Goal: Task Accomplishment & Management: Complete application form

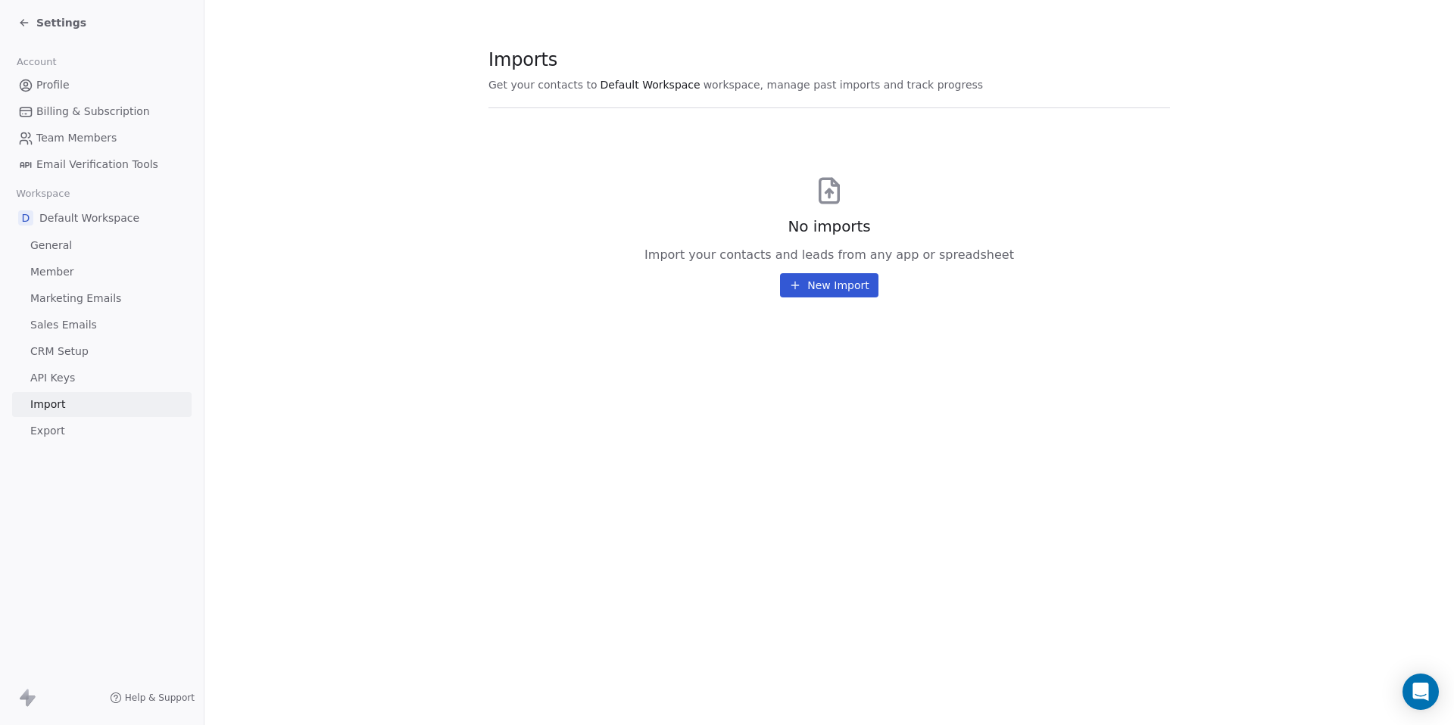
click at [812, 288] on button "New Import" at bounding box center [829, 285] width 98 height 24
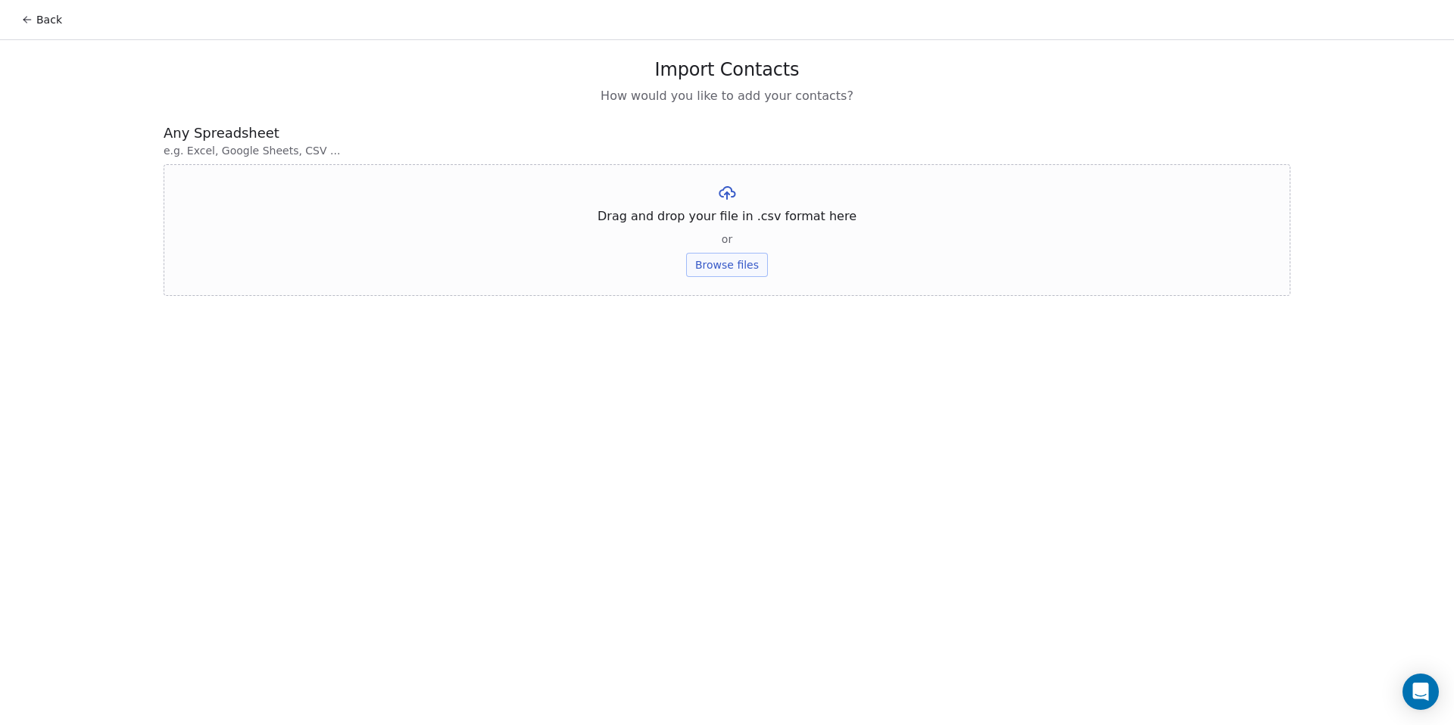
click at [238, 139] on span "Any Spreadsheet" at bounding box center [727, 133] width 1127 height 20
click at [49, 19] on button "Back" at bounding box center [41, 19] width 59 height 27
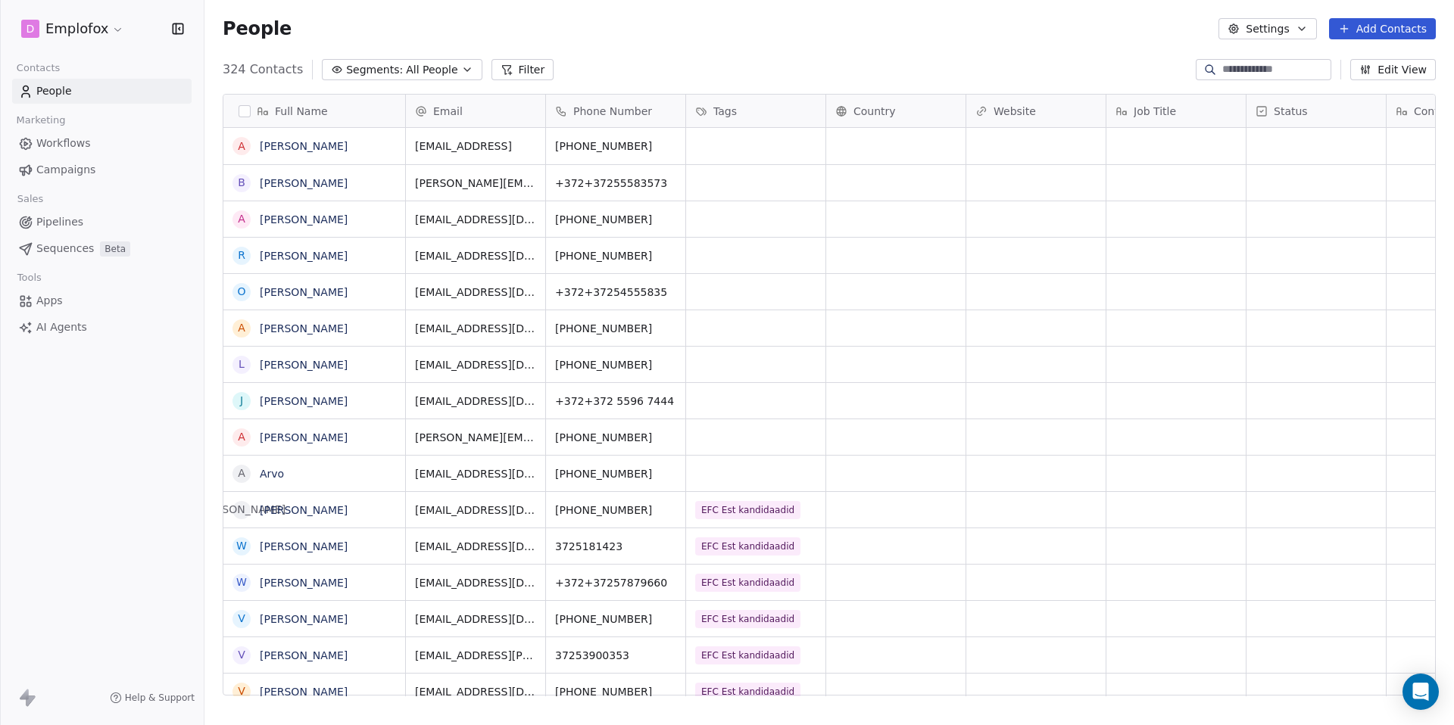
scroll to position [627, 1238]
click at [83, 258] on link "Sequences Beta" at bounding box center [101, 248] width 179 height 25
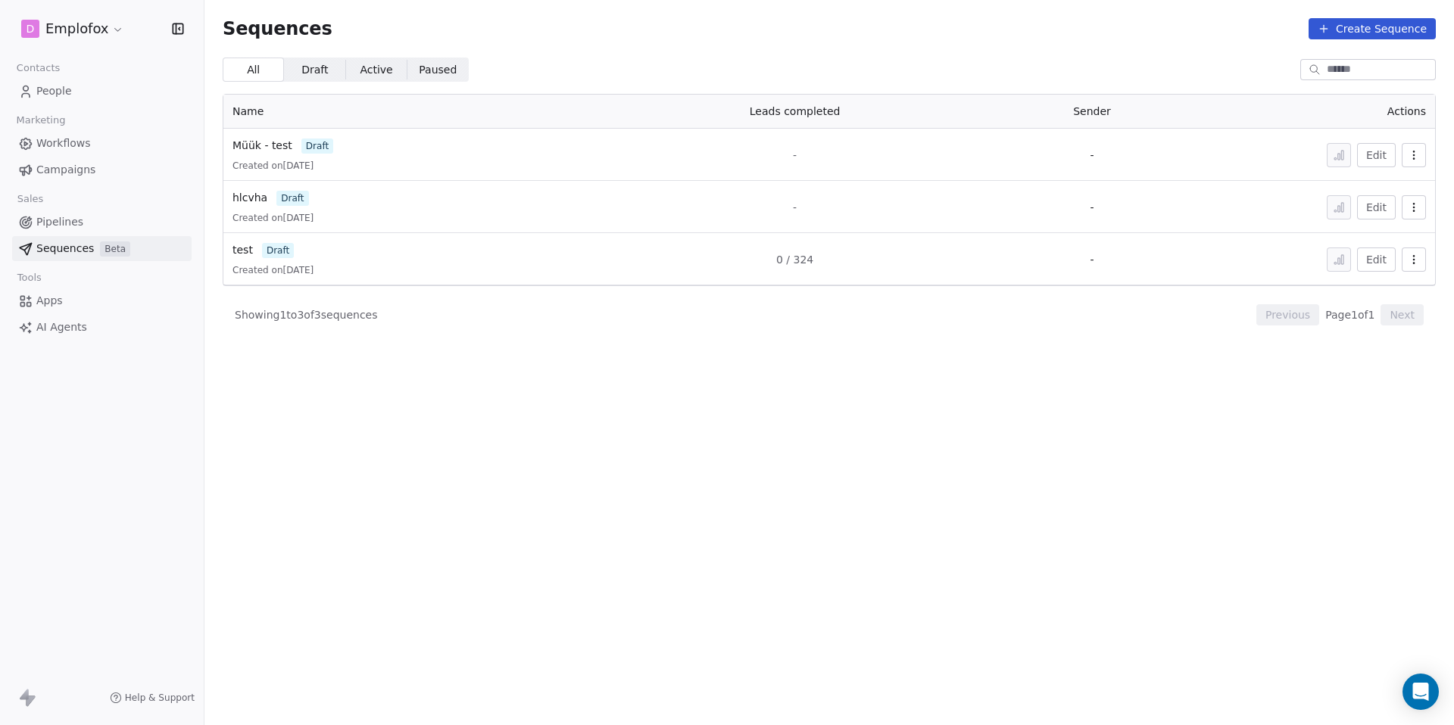
click at [280, 257] on span "draft" at bounding box center [278, 250] width 32 height 15
click at [258, 254] on div "test draft" at bounding box center [413, 250] width 363 height 16
click at [267, 246] on span "draft" at bounding box center [278, 250] width 32 height 15
click at [248, 251] on span "test" at bounding box center [242, 250] width 20 height 12
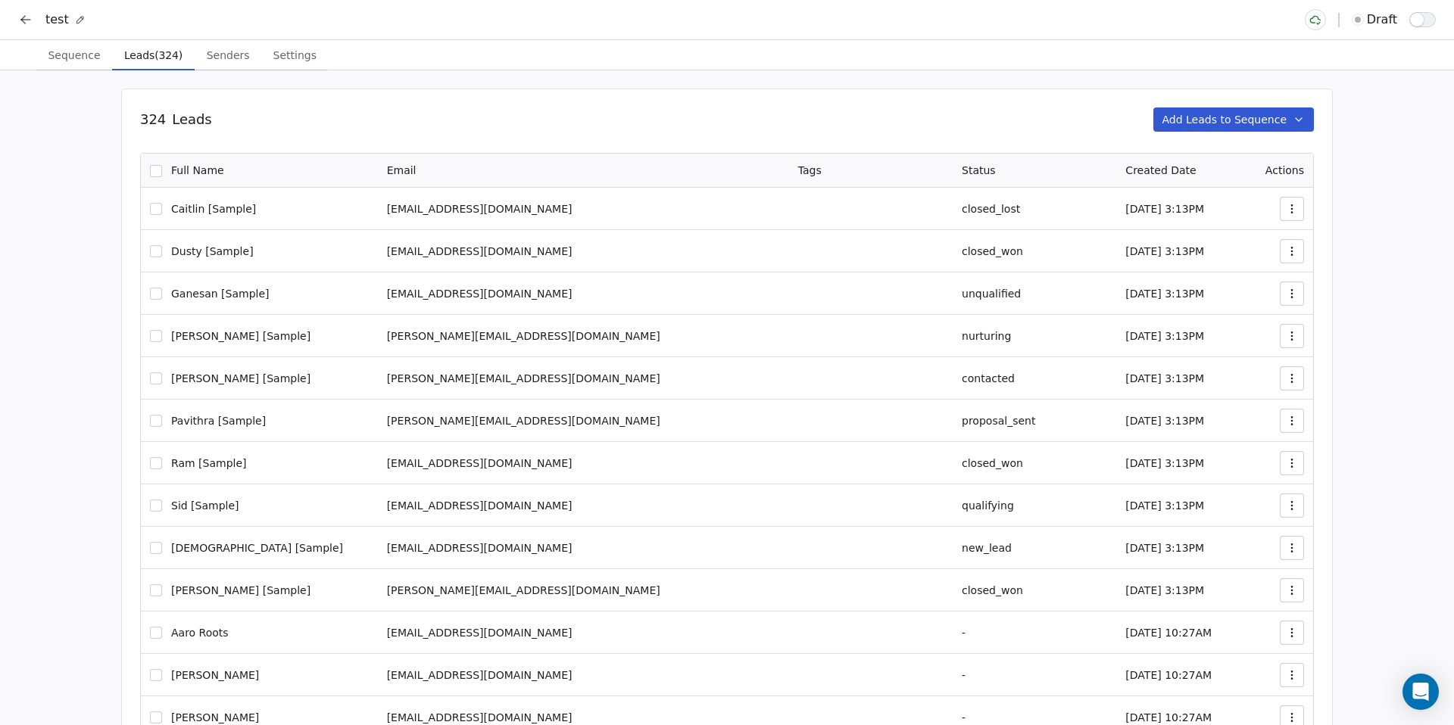
click at [160, 64] on span "Leads (324)" at bounding box center [153, 55] width 70 height 21
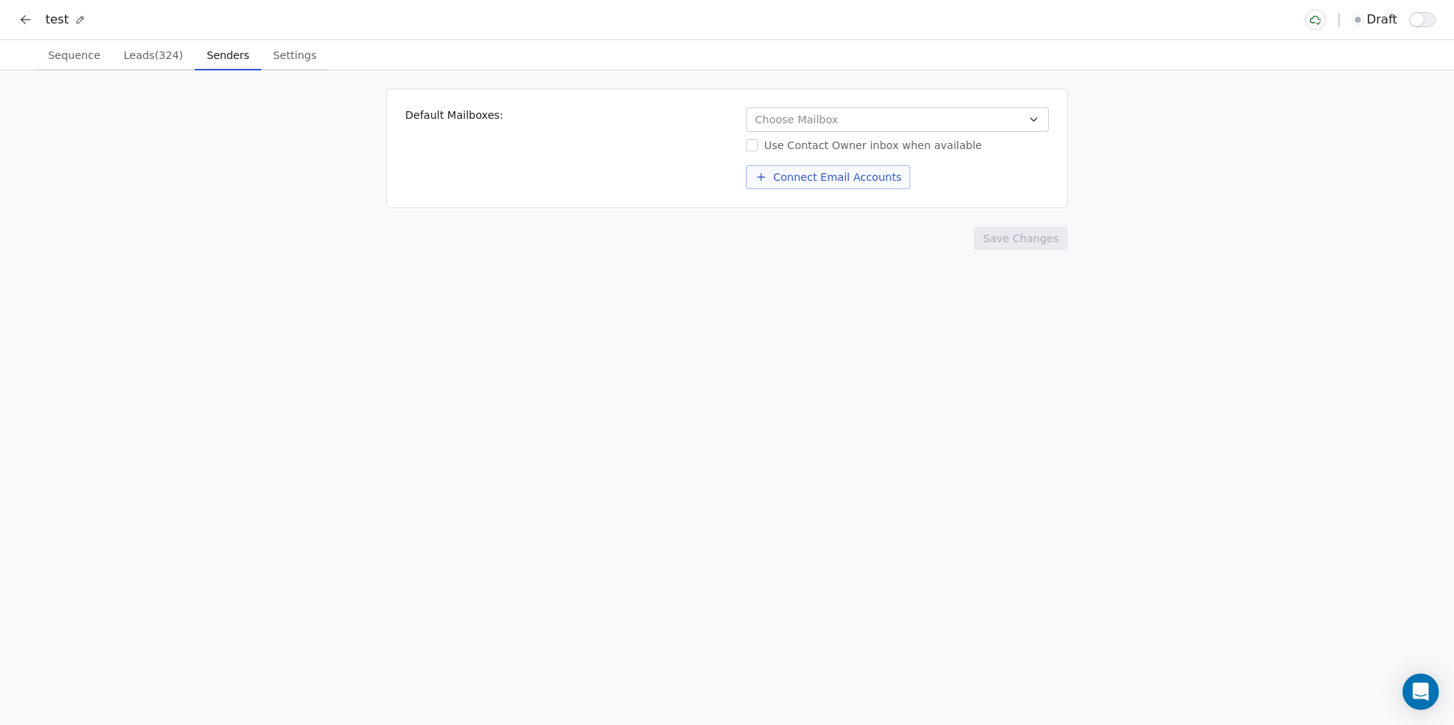
click at [218, 53] on span "Senders" at bounding box center [228, 55] width 55 height 21
click at [866, 123] on button "Choose Mailbox" at bounding box center [897, 120] width 303 height 24
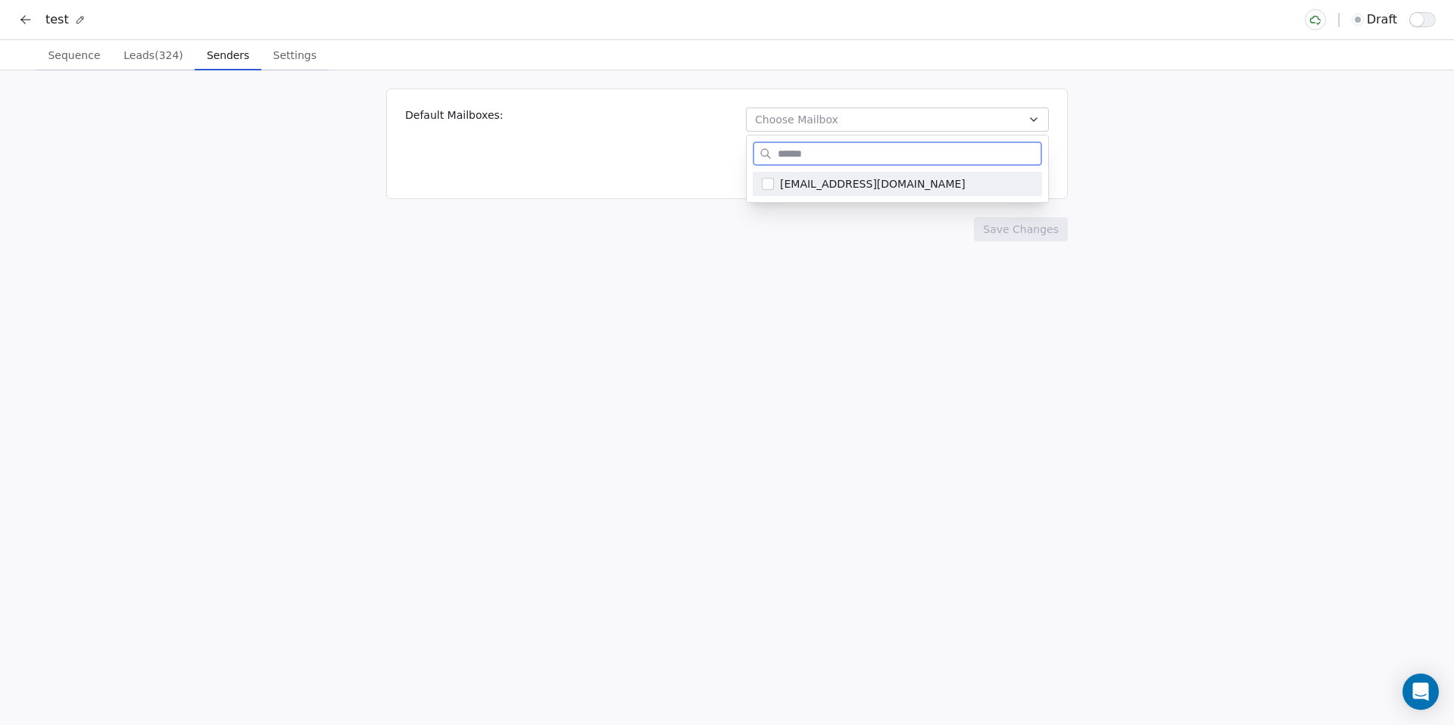
click at [848, 184] on span "hello@emplofox.com" at bounding box center [906, 183] width 253 height 15
click at [870, 251] on html "test draft Sequence Sequence Leads (324) Leads (324) Senders Senders Settings S…" at bounding box center [727, 362] width 1454 height 725
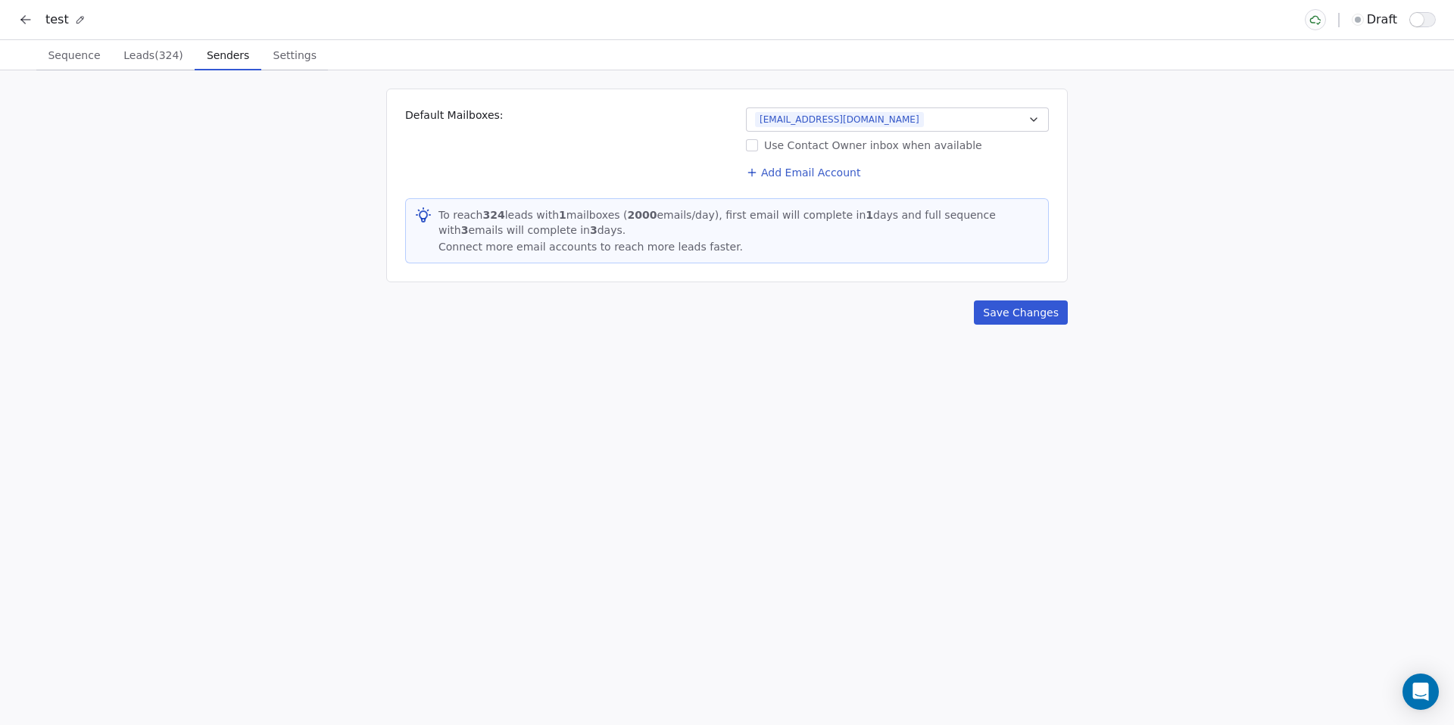
click at [811, 170] on button "Add Email Account" at bounding box center [803, 172] width 126 height 21
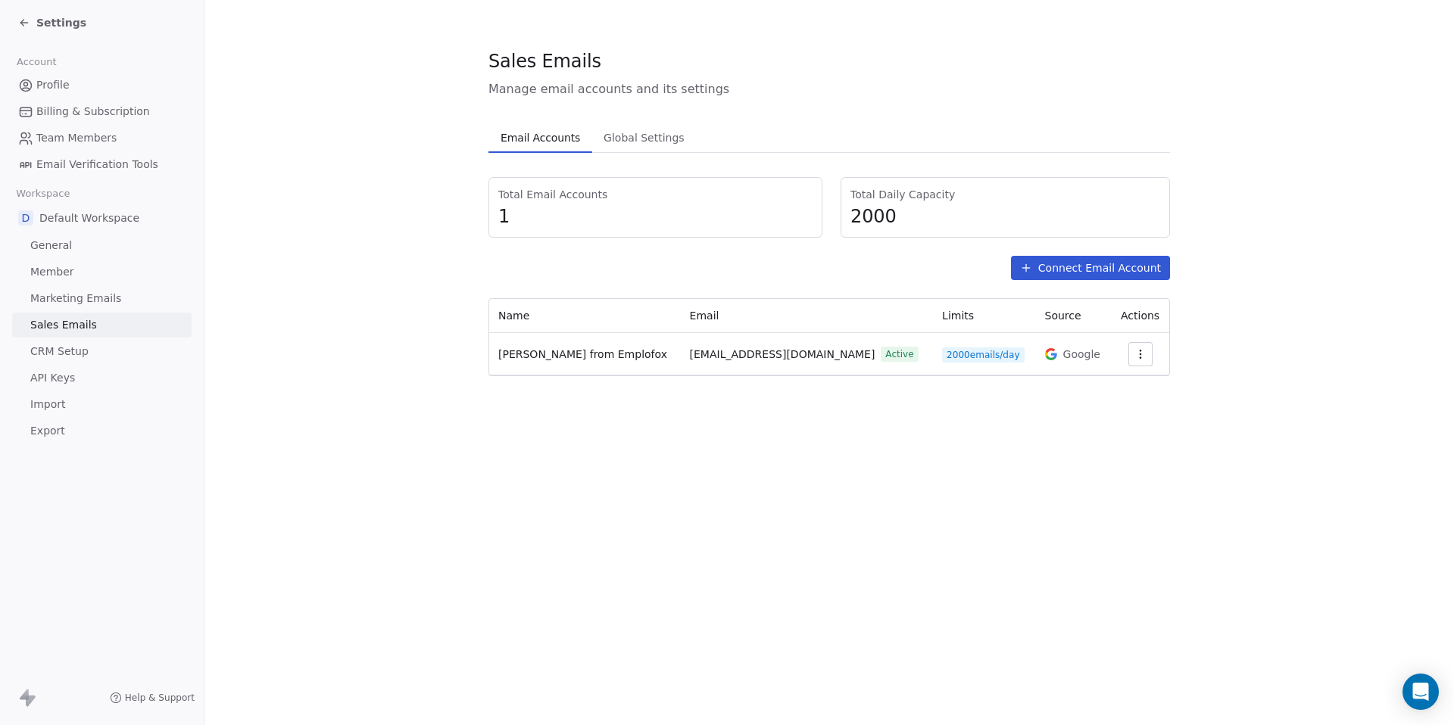
click at [1039, 266] on button "Connect Email Account" at bounding box center [1090, 268] width 159 height 24
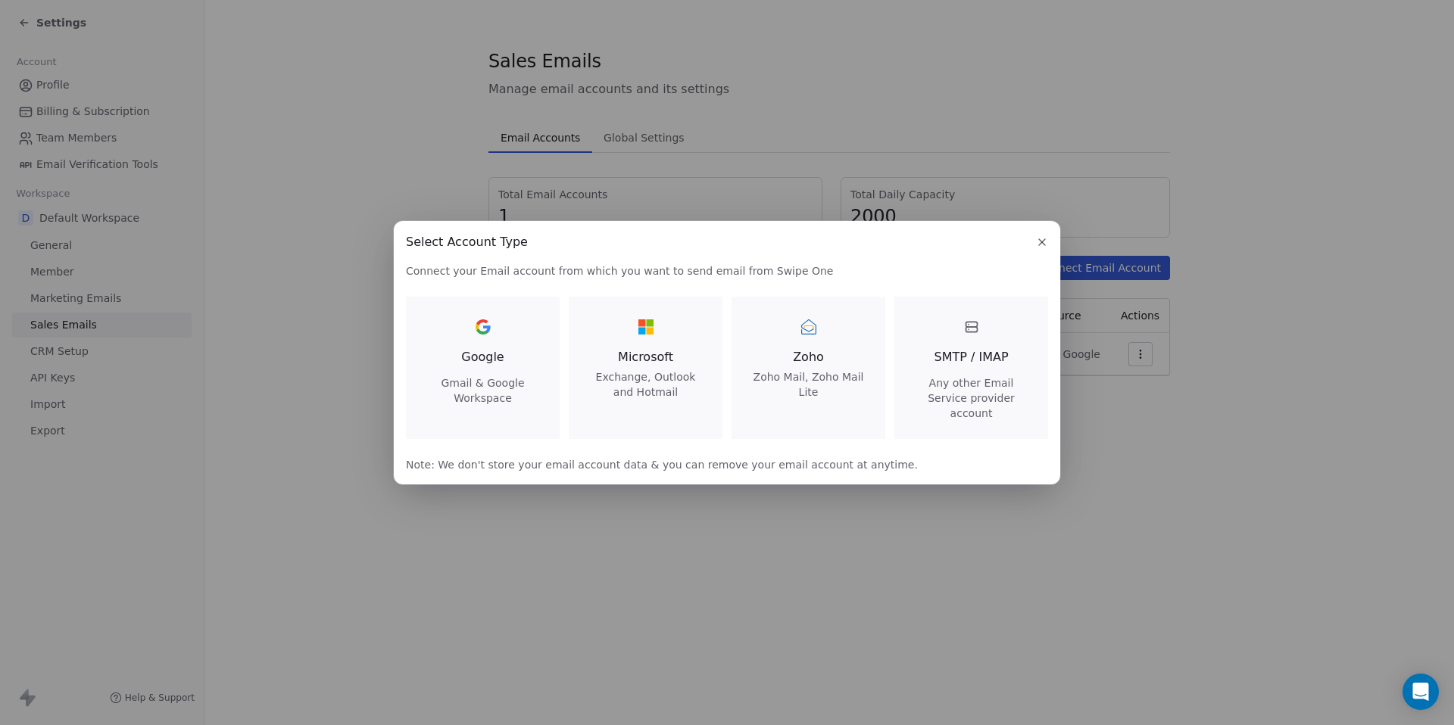
click at [502, 344] on div "Google Gmail & Google Workspace" at bounding box center [482, 360] width 117 height 91
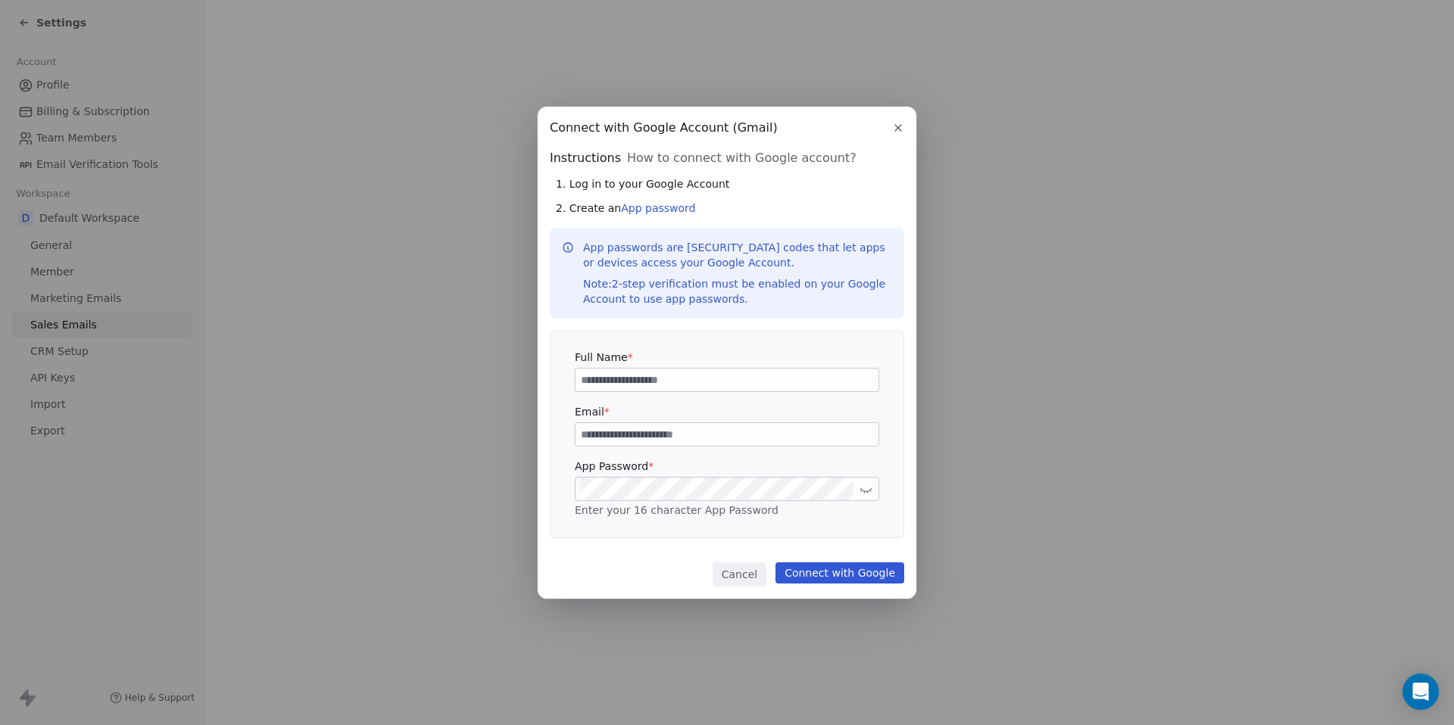
click at [617, 382] on input at bounding box center [726, 380] width 303 height 23
type input "******"
click at [612, 438] on input at bounding box center [726, 434] width 303 height 23
type input "**********"
click at [742, 582] on button "Cancel" at bounding box center [739, 575] width 54 height 24
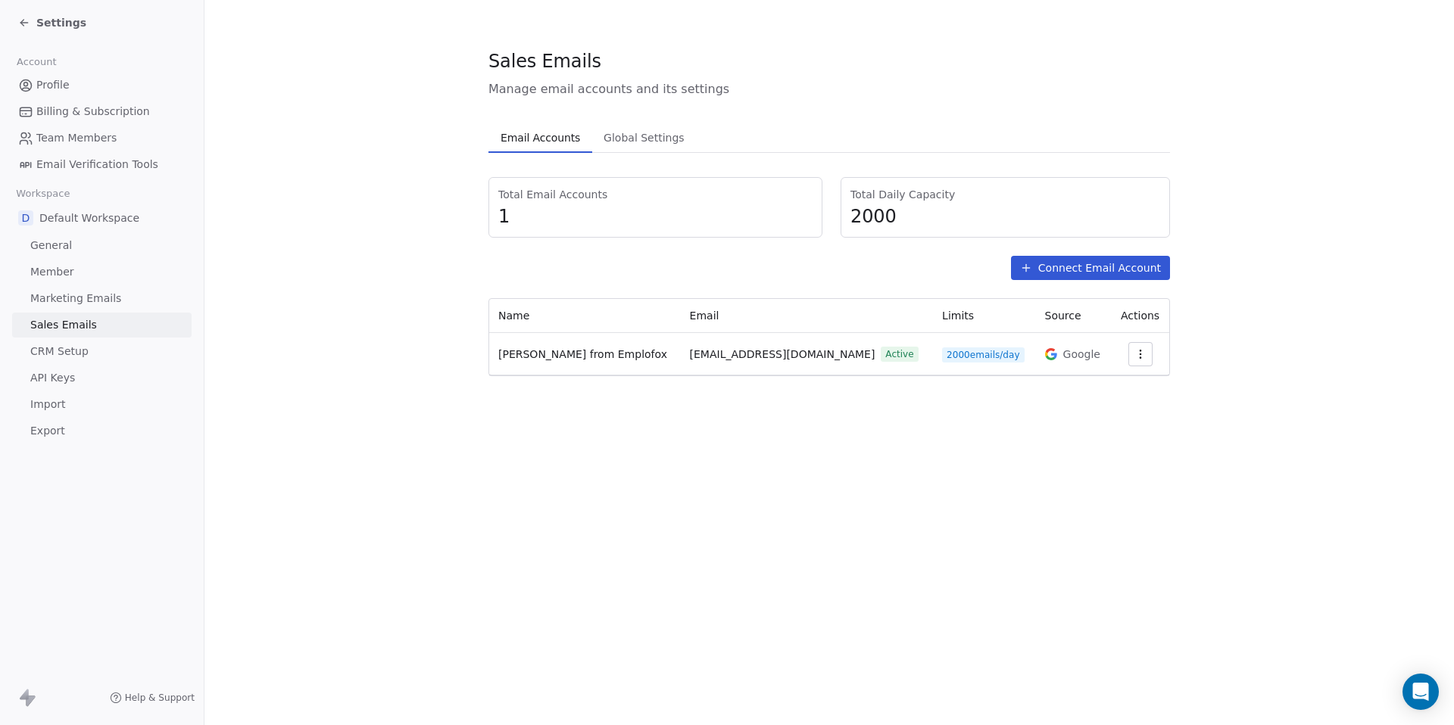
click at [20, 17] on icon at bounding box center [24, 23] width 12 height 12
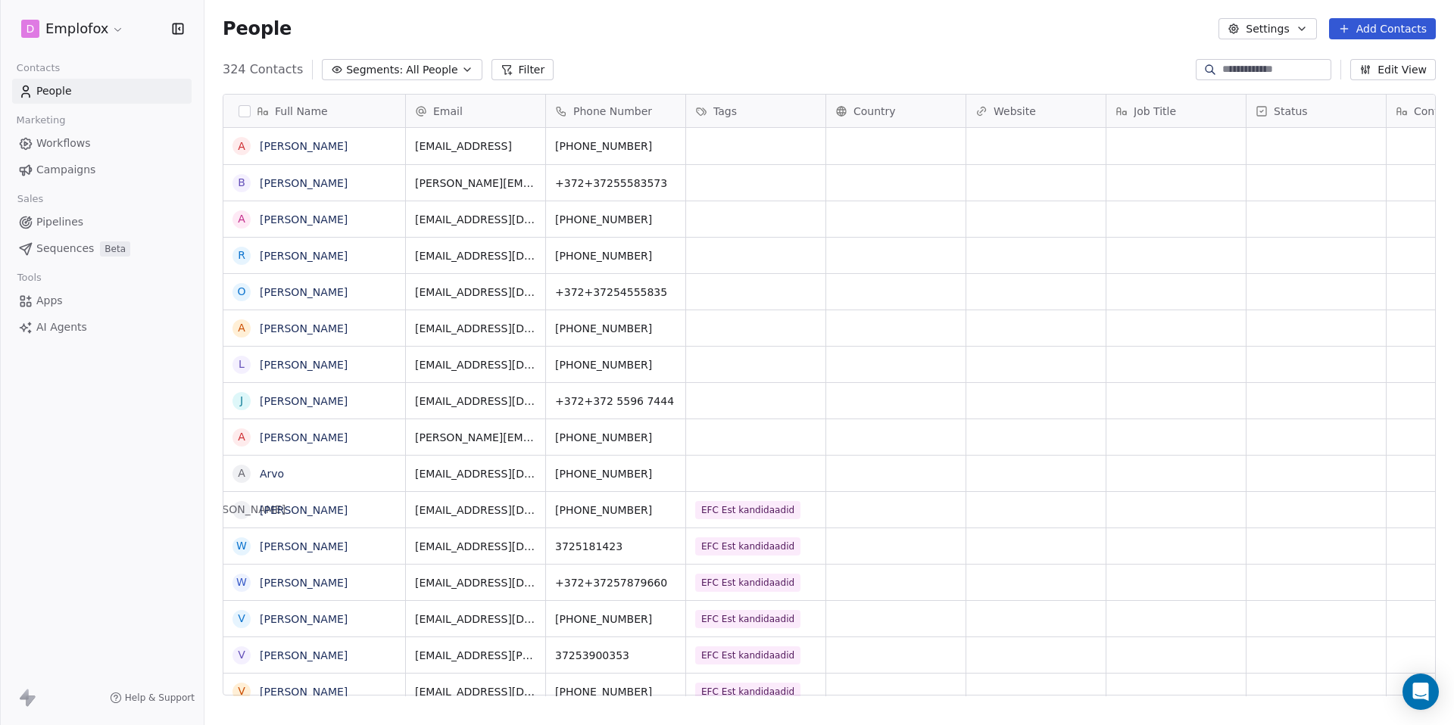
scroll to position [627, 1238]
click at [68, 221] on span "Pipelines" at bounding box center [59, 222] width 47 height 16
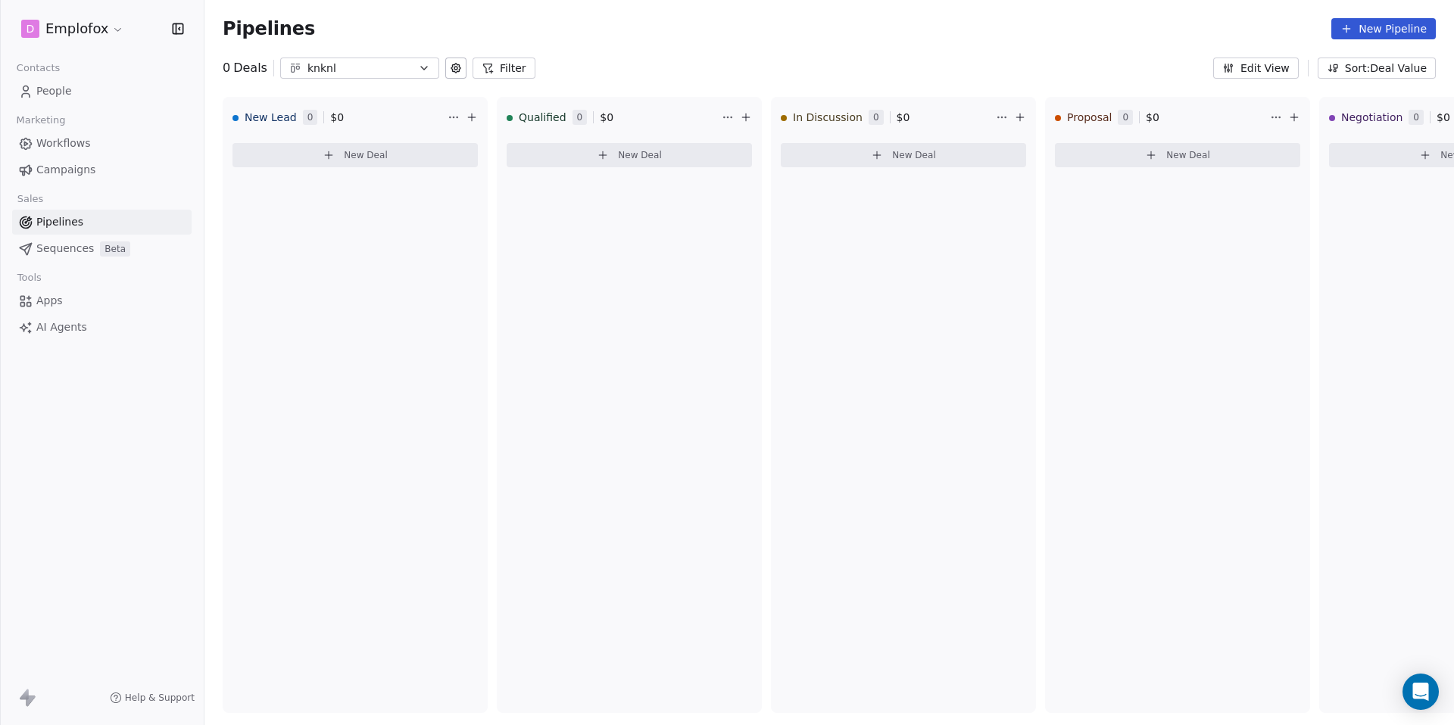
click at [79, 247] on span "Sequences" at bounding box center [65, 249] width 58 height 16
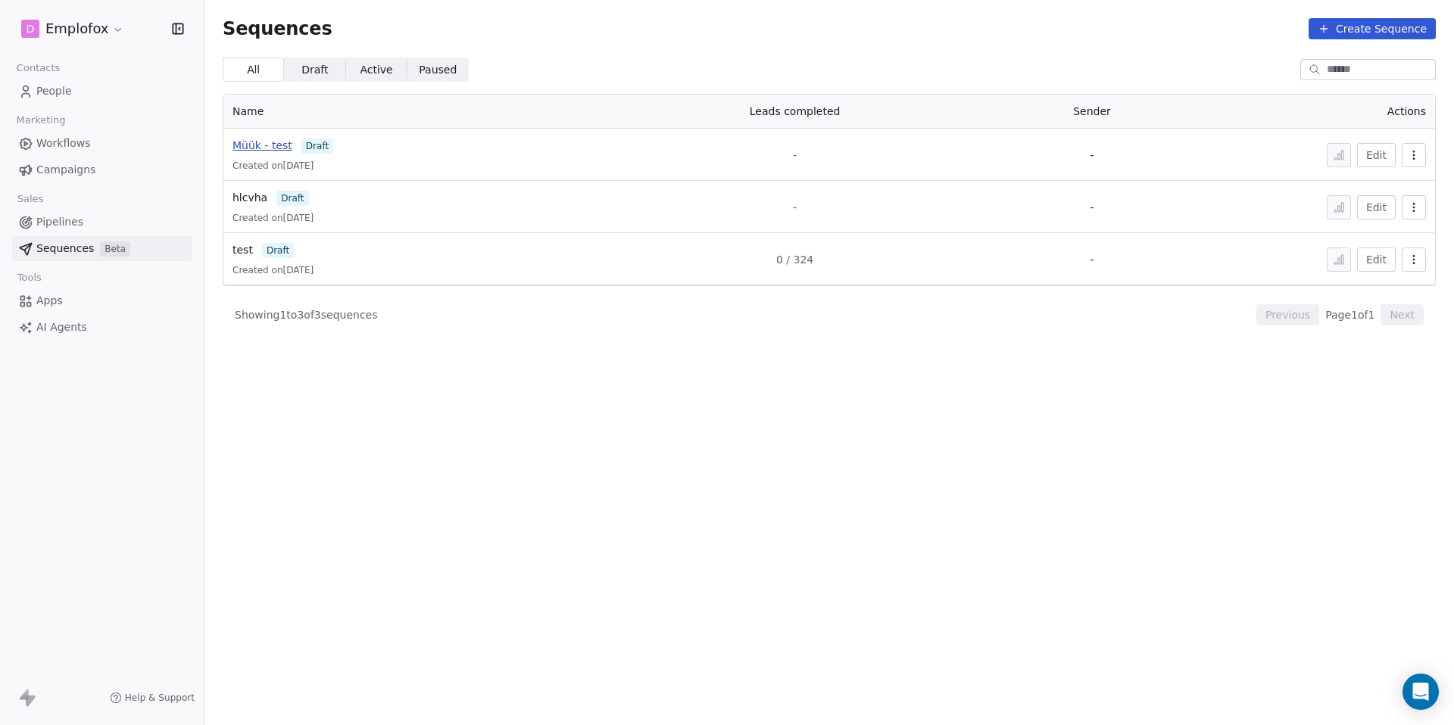
click at [243, 146] on span "Müük - test" at bounding box center [262, 145] width 60 height 12
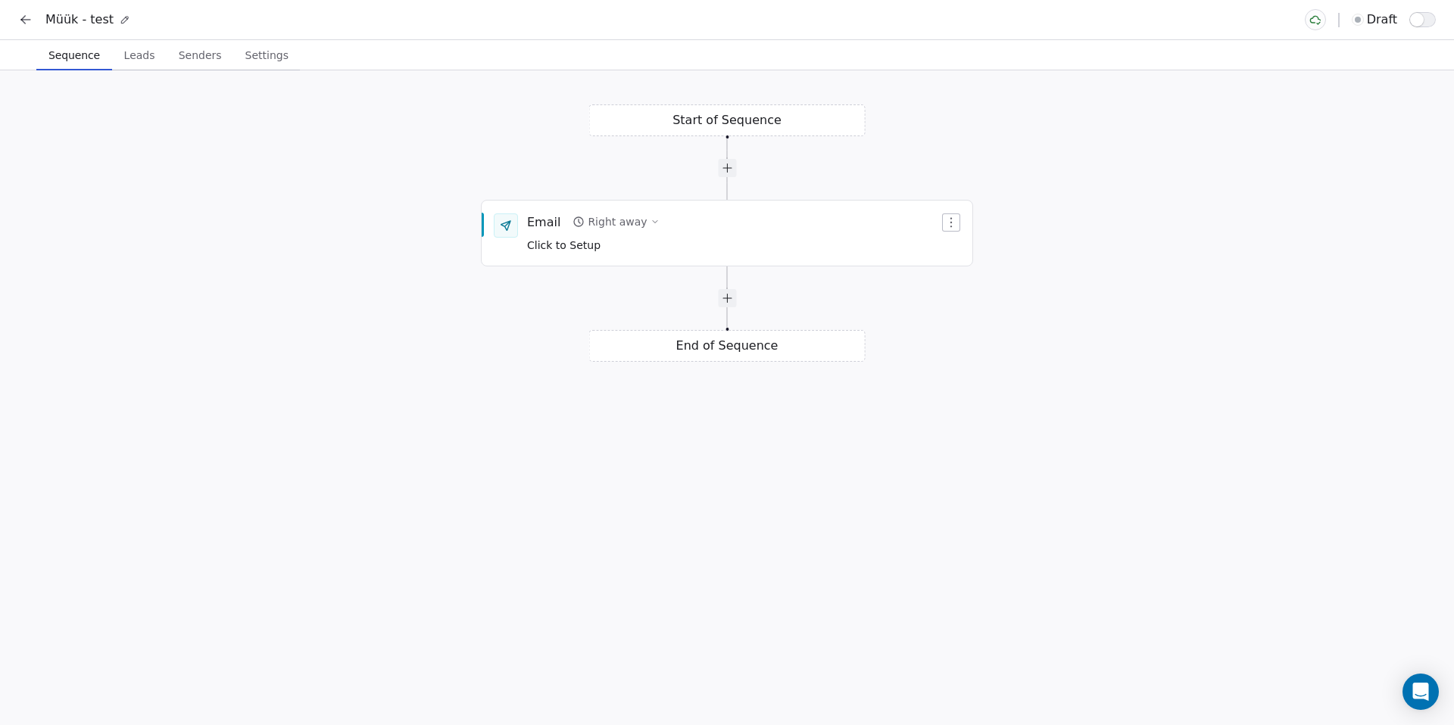
click at [146, 61] on span "Leads" at bounding box center [139, 55] width 43 height 21
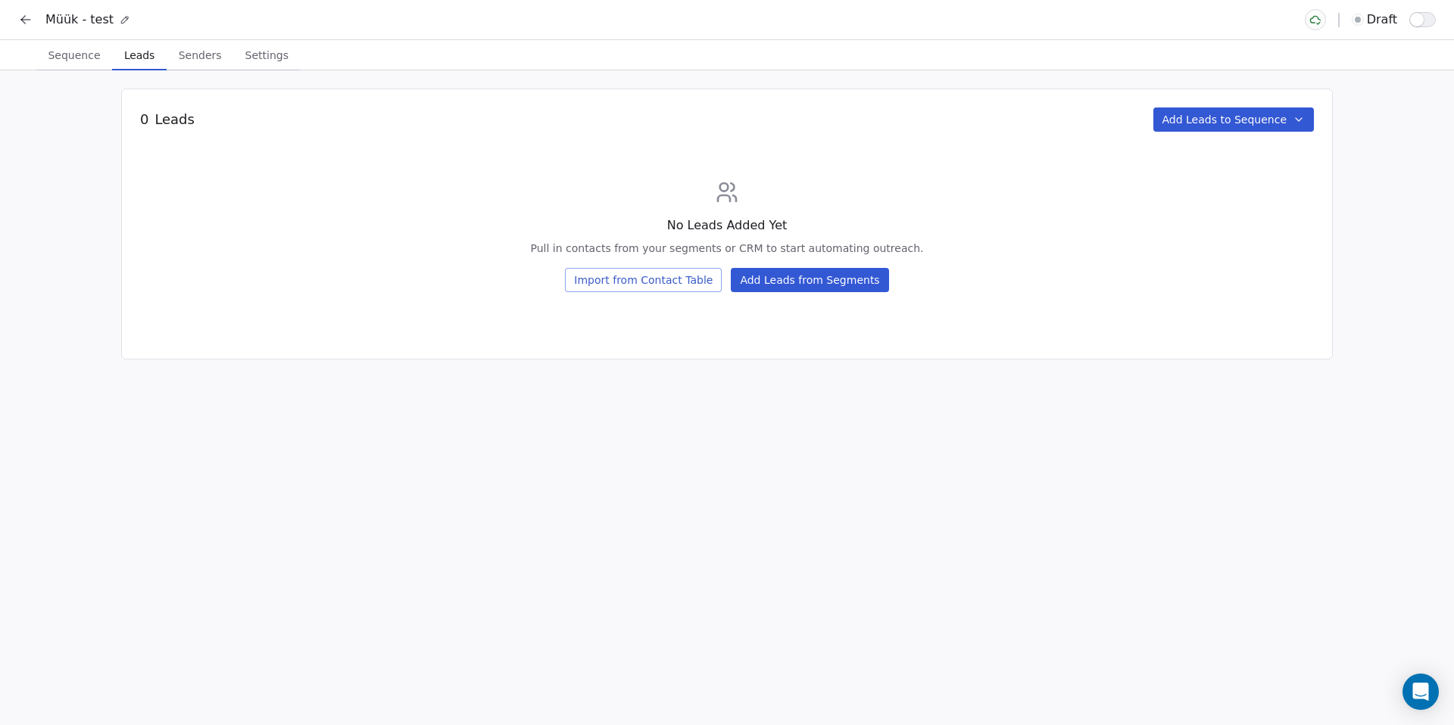
click at [668, 286] on button "Import from Contact Table" at bounding box center [643, 280] width 157 height 24
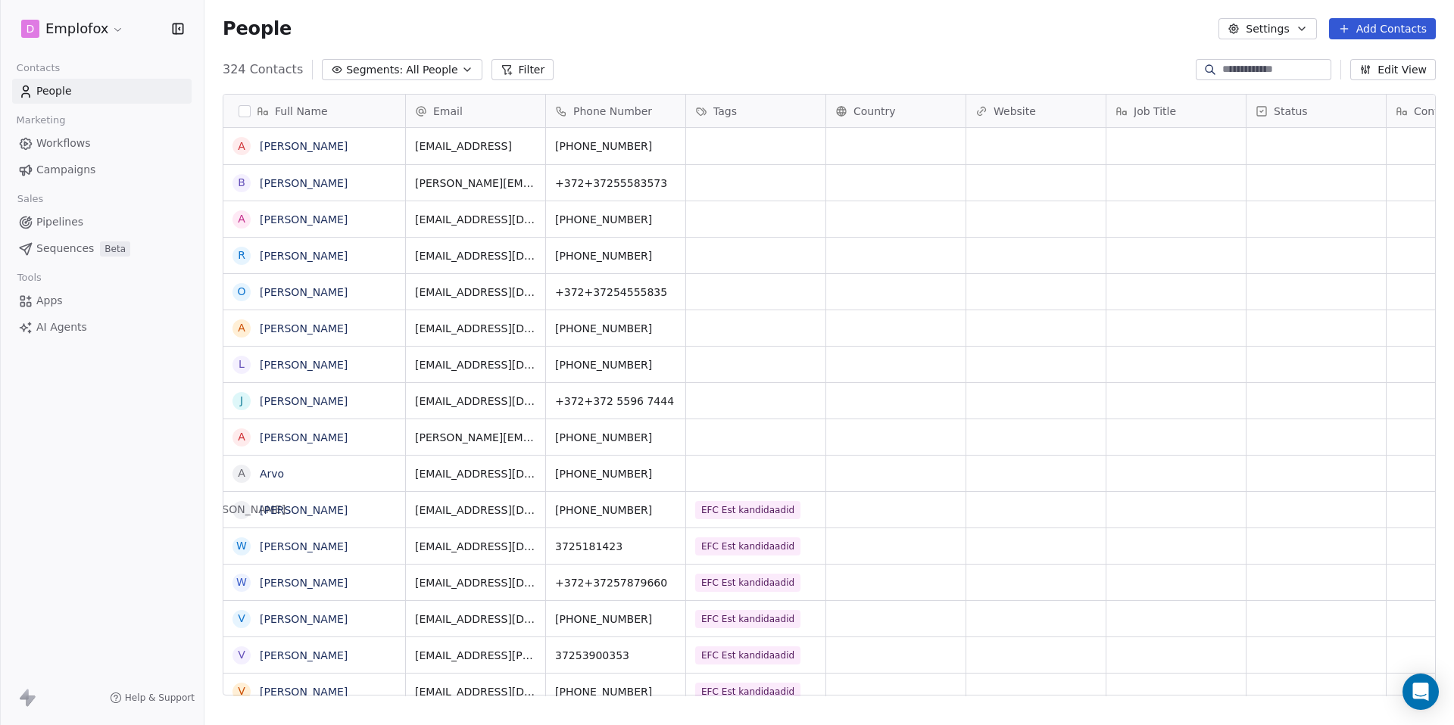
scroll to position [627, 1238]
click at [1355, 33] on button "Add Contacts" at bounding box center [1382, 28] width 107 height 21
click at [1346, 89] on span "Import from CSV" at bounding box center [1379, 86] width 88 height 16
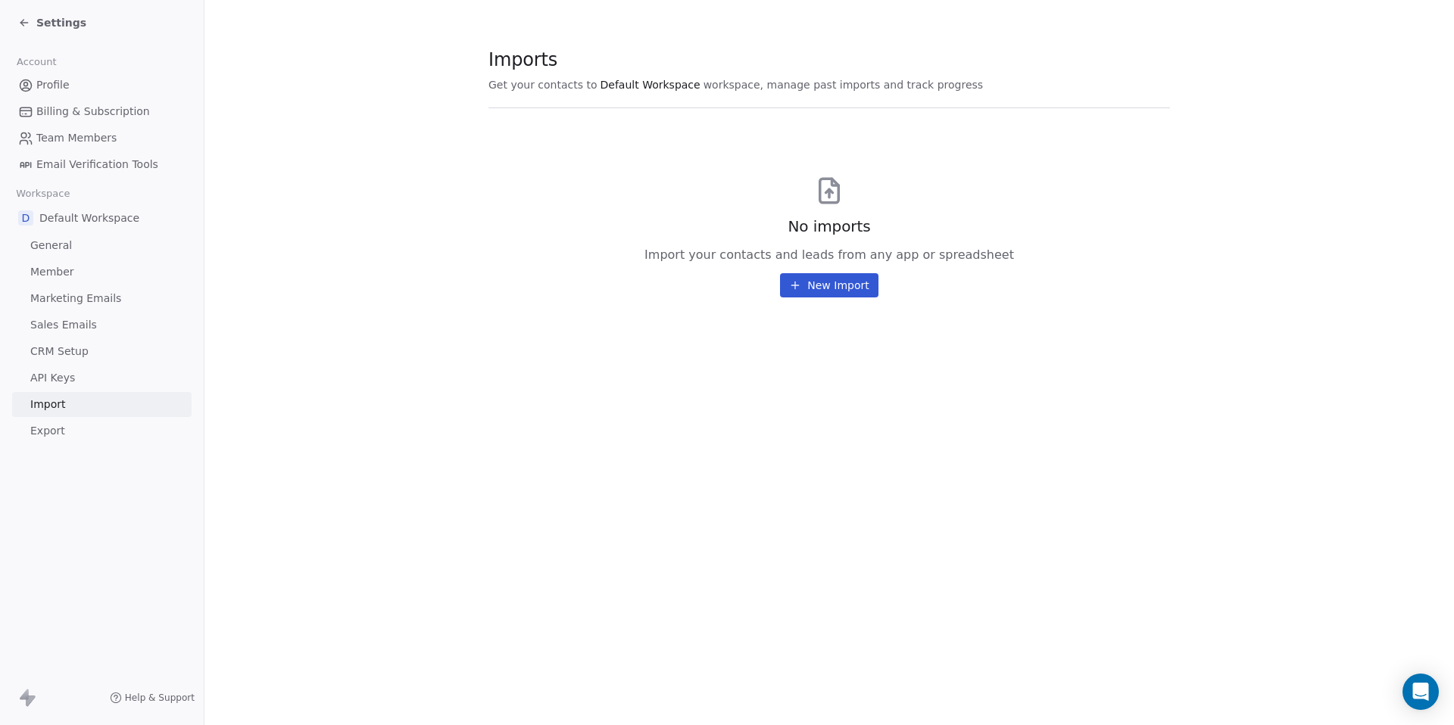
click at [806, 288] on button "New Import" at bounding box center [829, 285] width 98 height 24
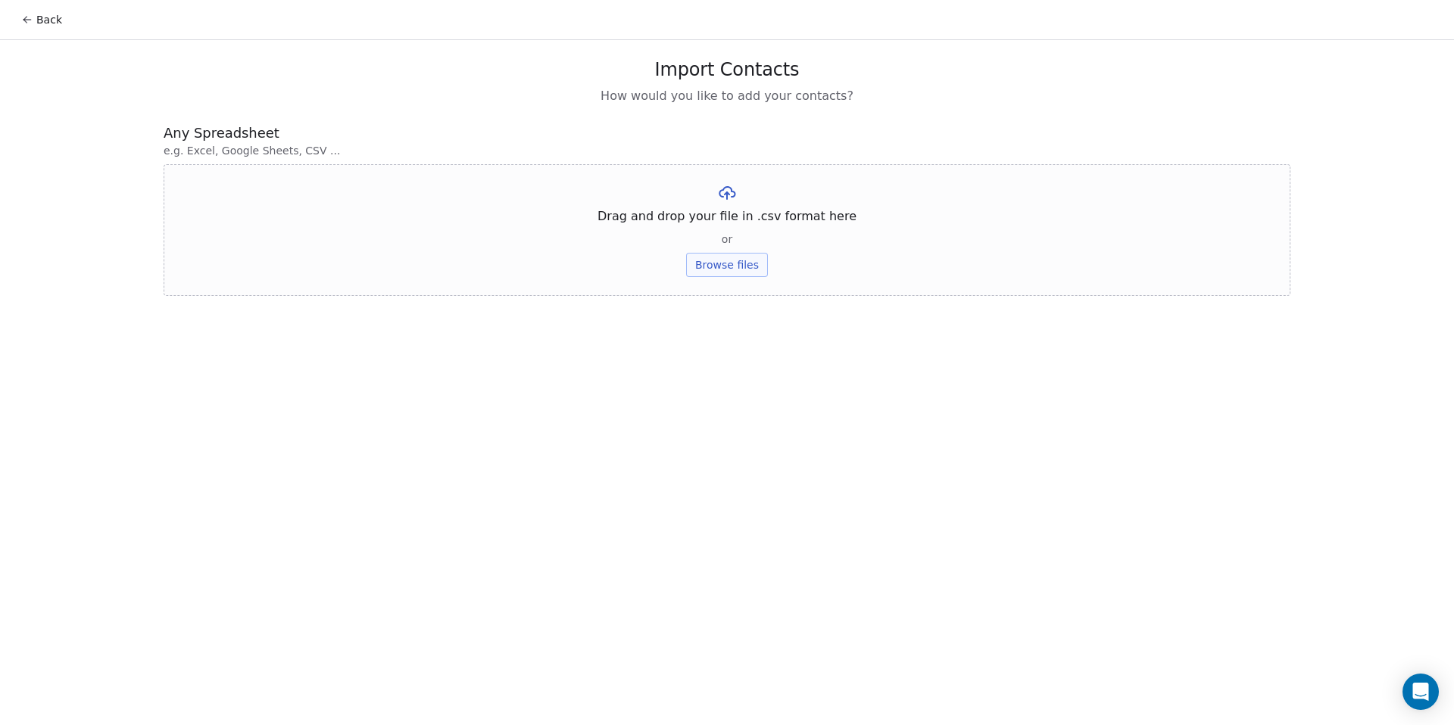
click at [713, 268] on button "Browse files" at bounding box center [727, 265] width 82 height 24
click at [728, 220] on button "Upload" at bounding box center [726, 222] width 55 height 24
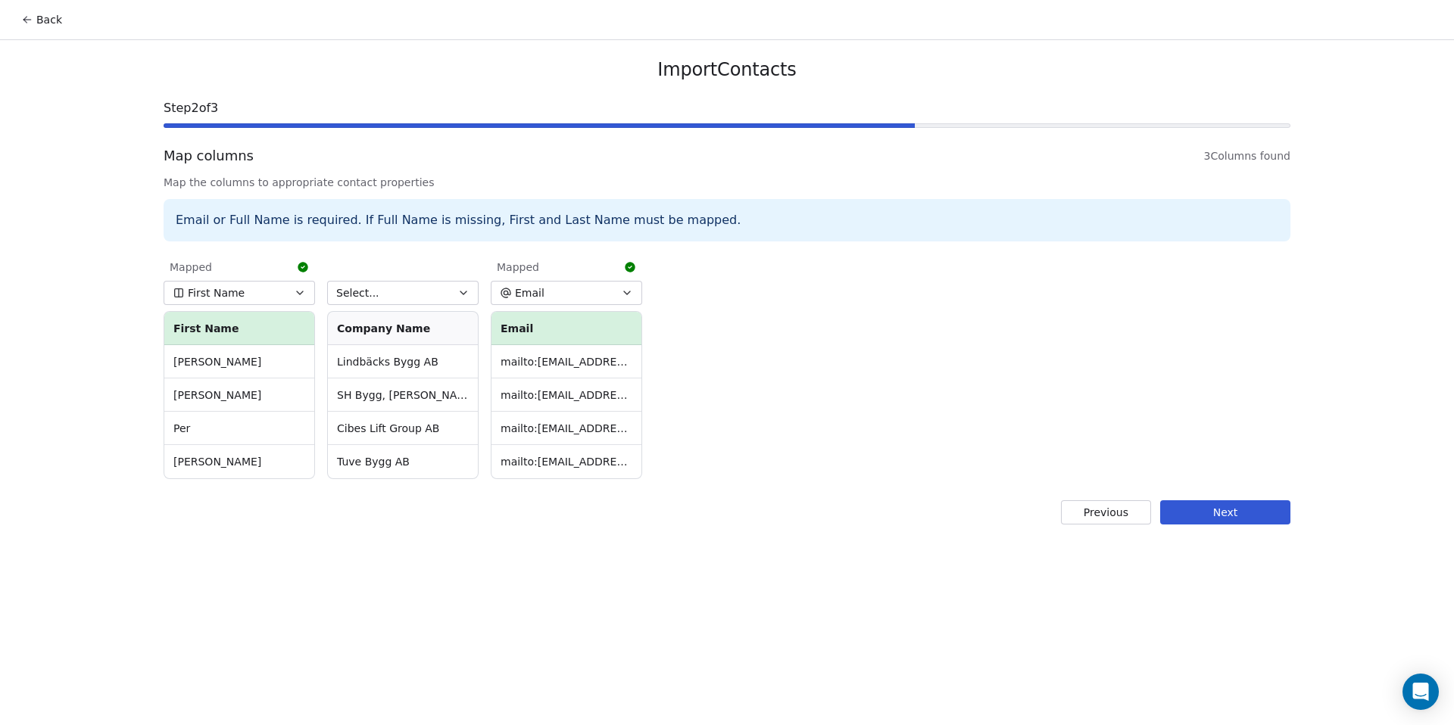
click at [463, 294] on icon "button" at bounding box center [463, 292] width 6 height 3
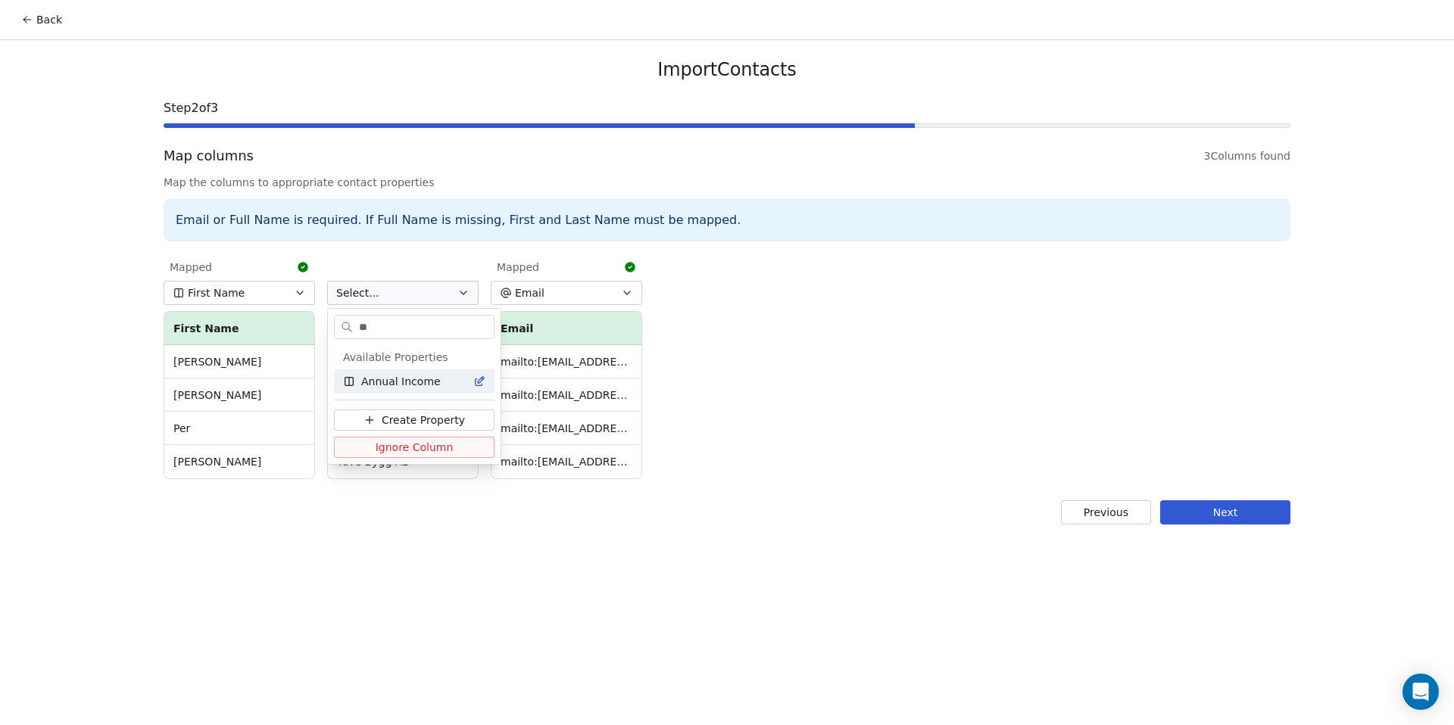
type input "*"
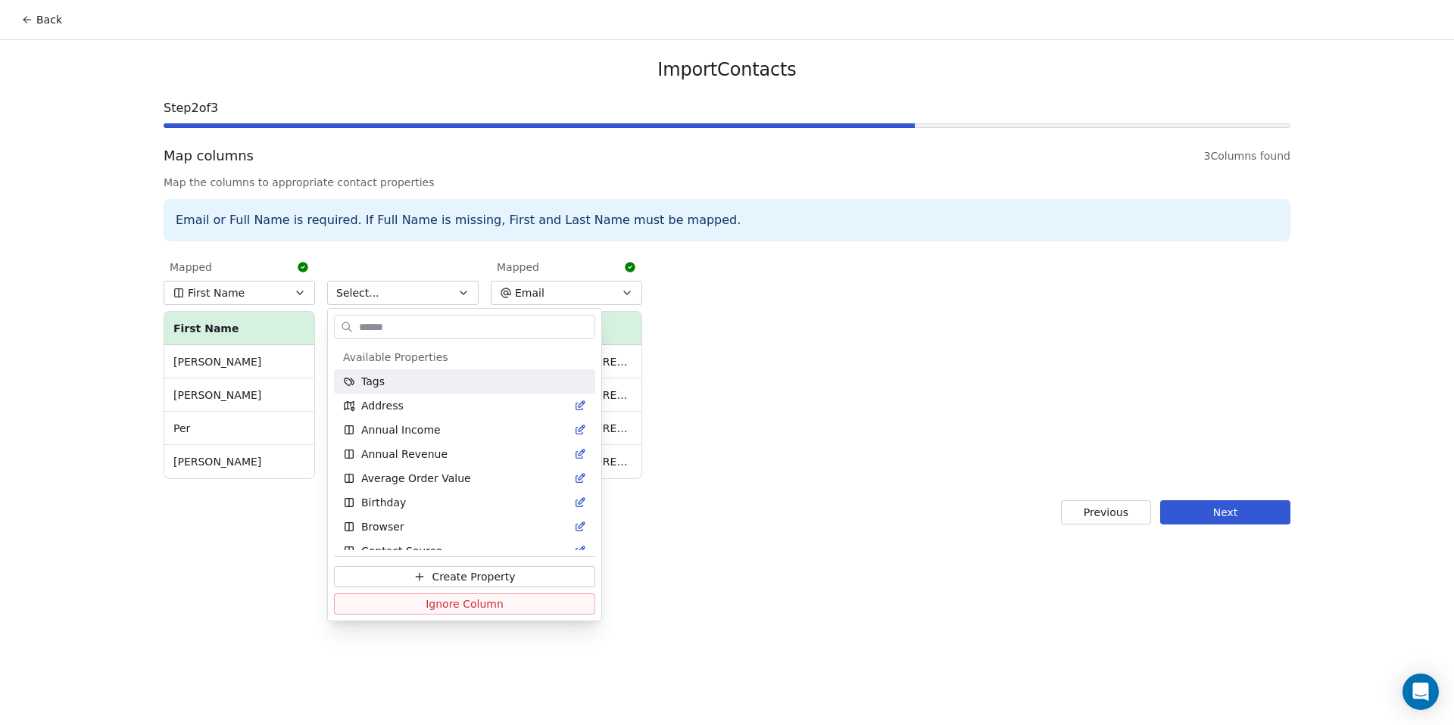
click at [767, 354] on html "Back Import Contacts Step 2 of 3 Map columns 3 Columns found Map the columns to…" at bounding box center [727, 362] width 1454 height 725
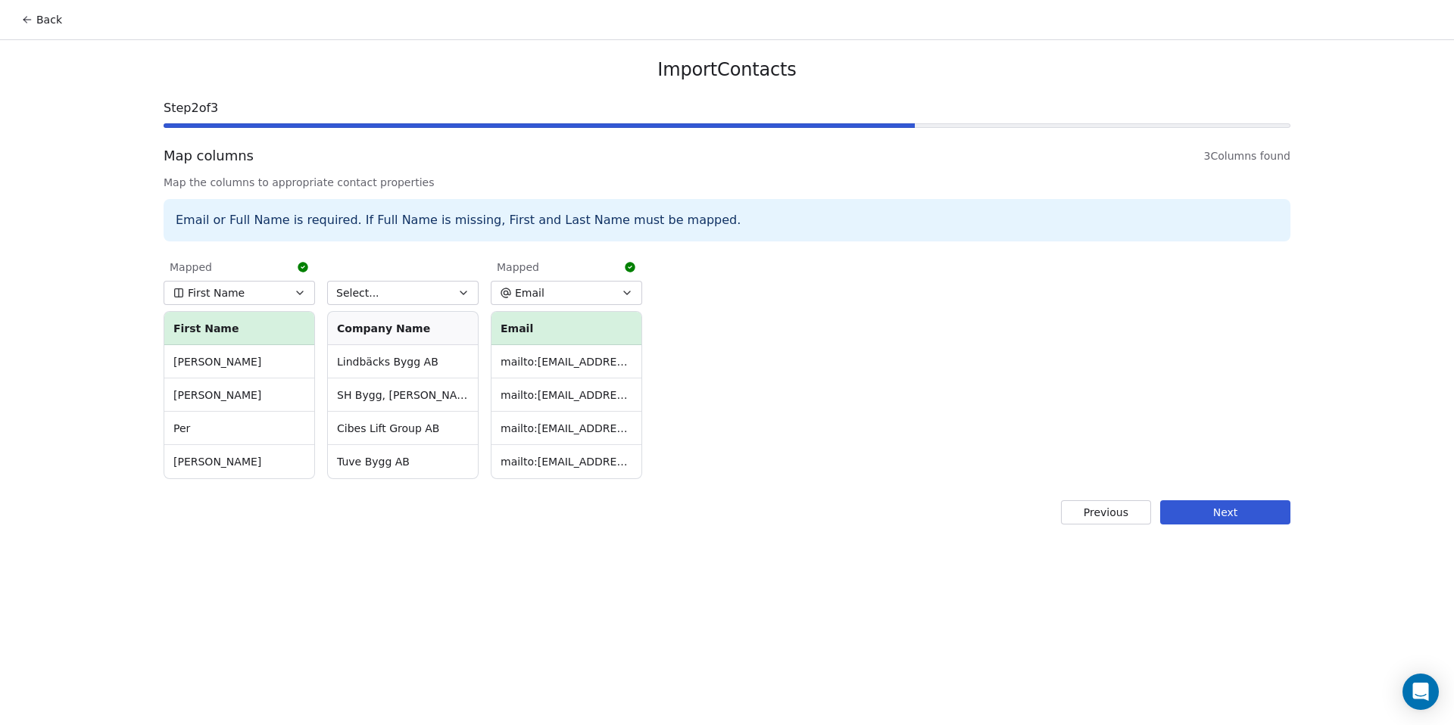
click at [413, 290] on button "Select..." at bounding box center [402, 293] width 151 height 24
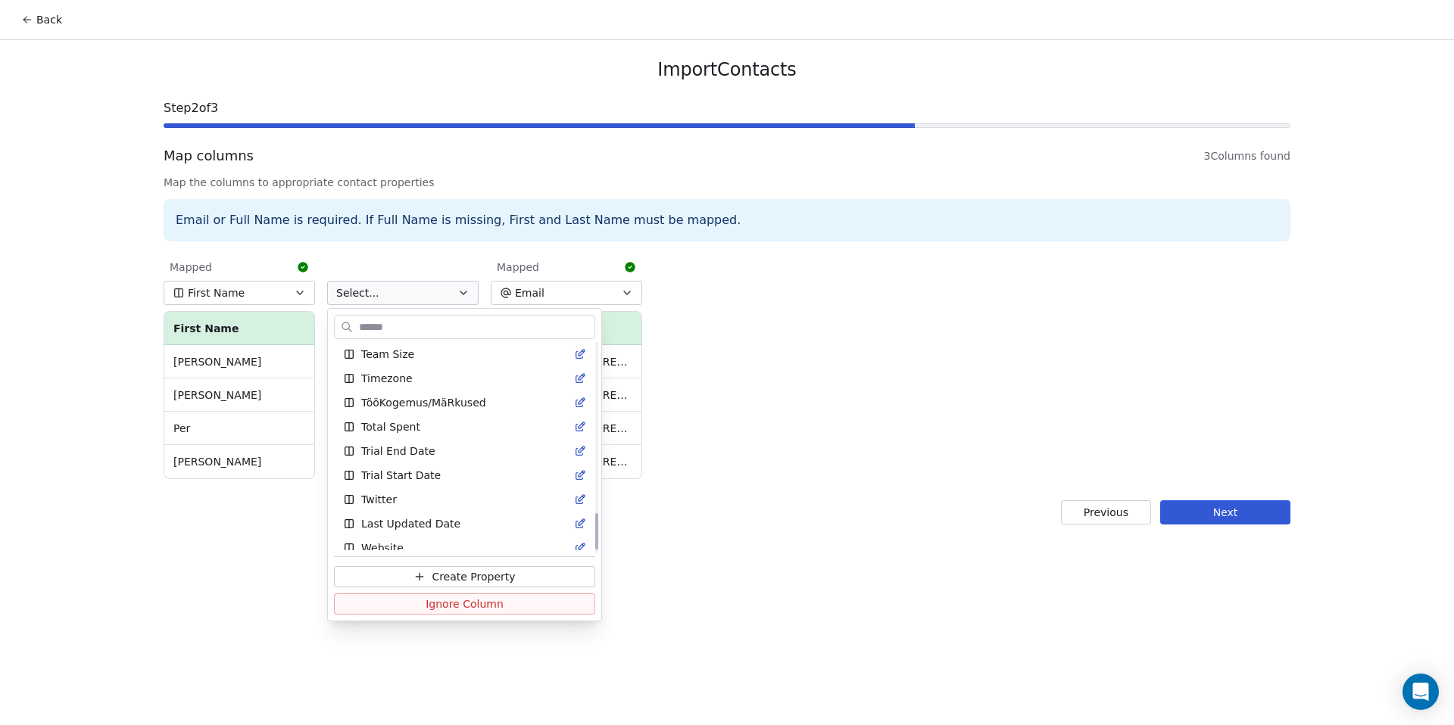
scroll to position [982, 0]
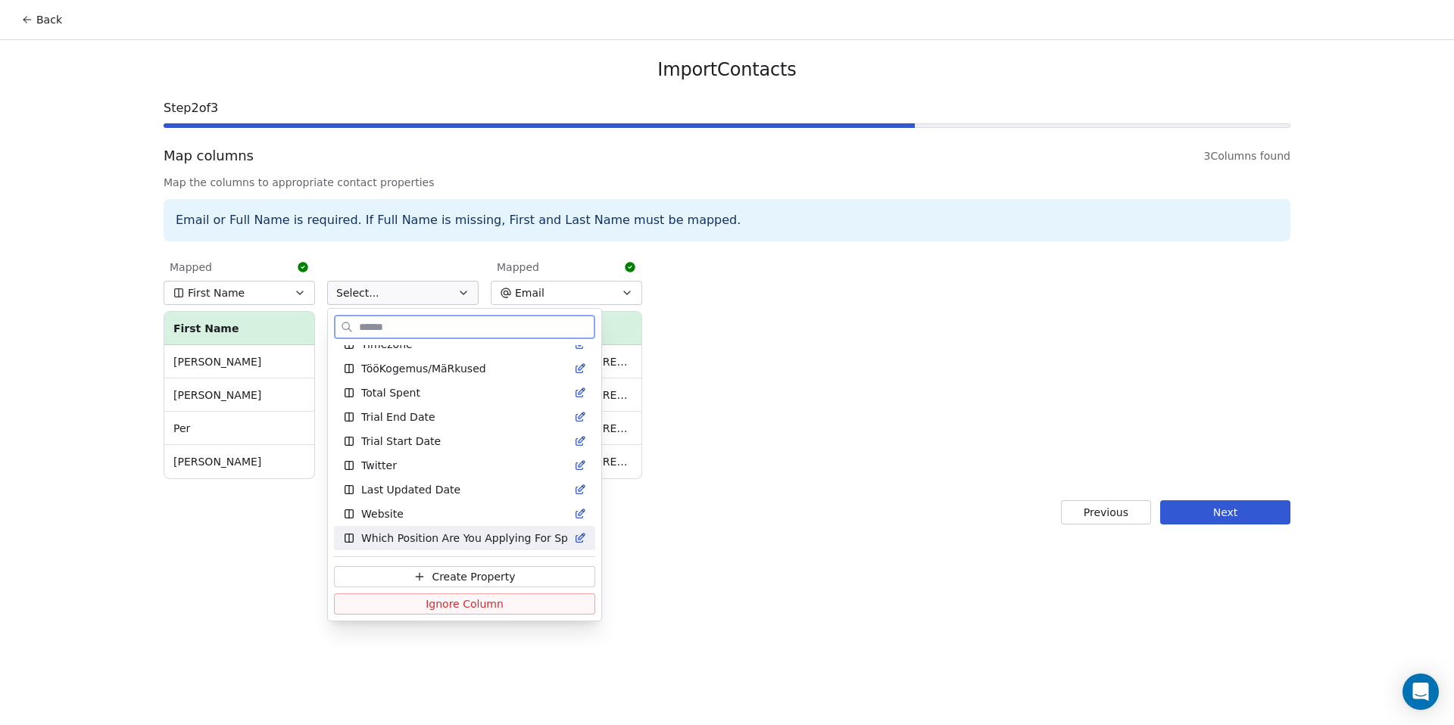
click at [454, 579] on span "Create Property" at bounding box center [473, 576] width 83 height 15
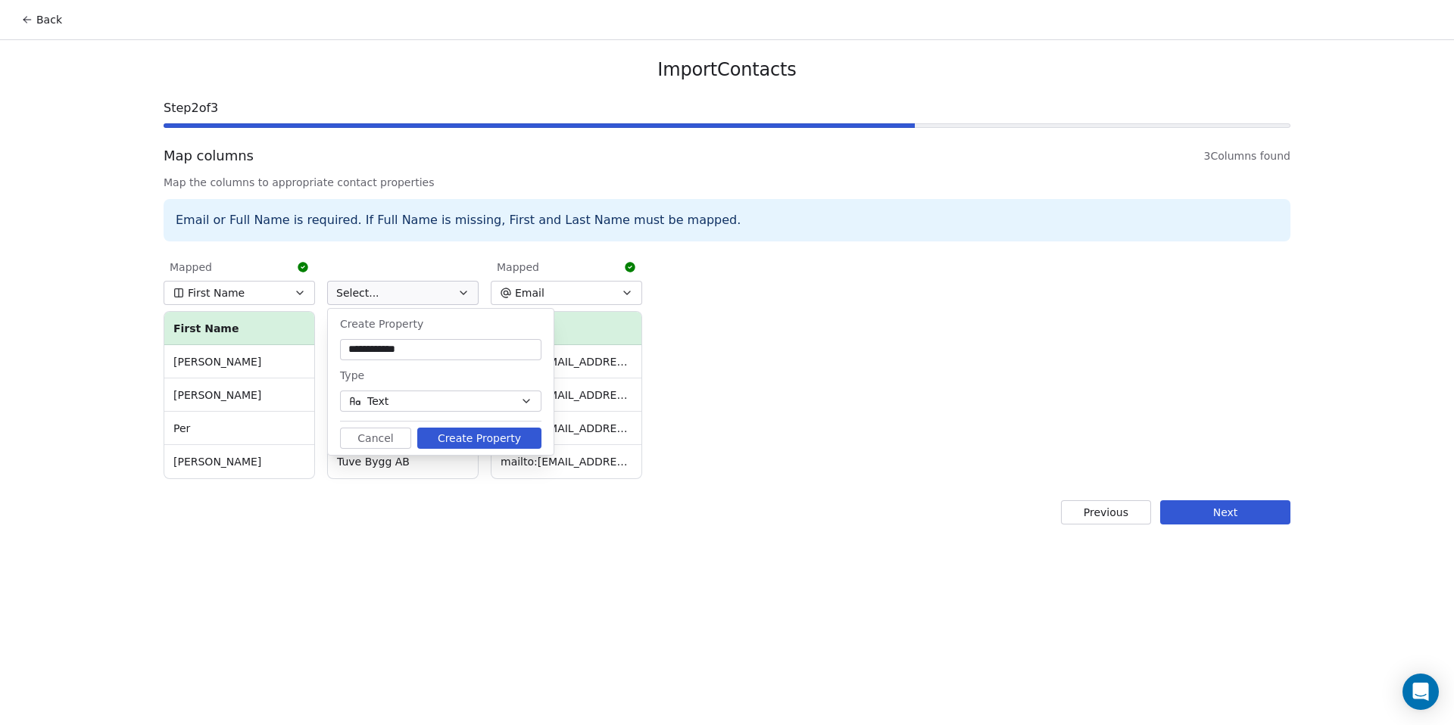
click at [470, 438] on button "Create Property" at bounding box center [479, 438] width 124 height 21
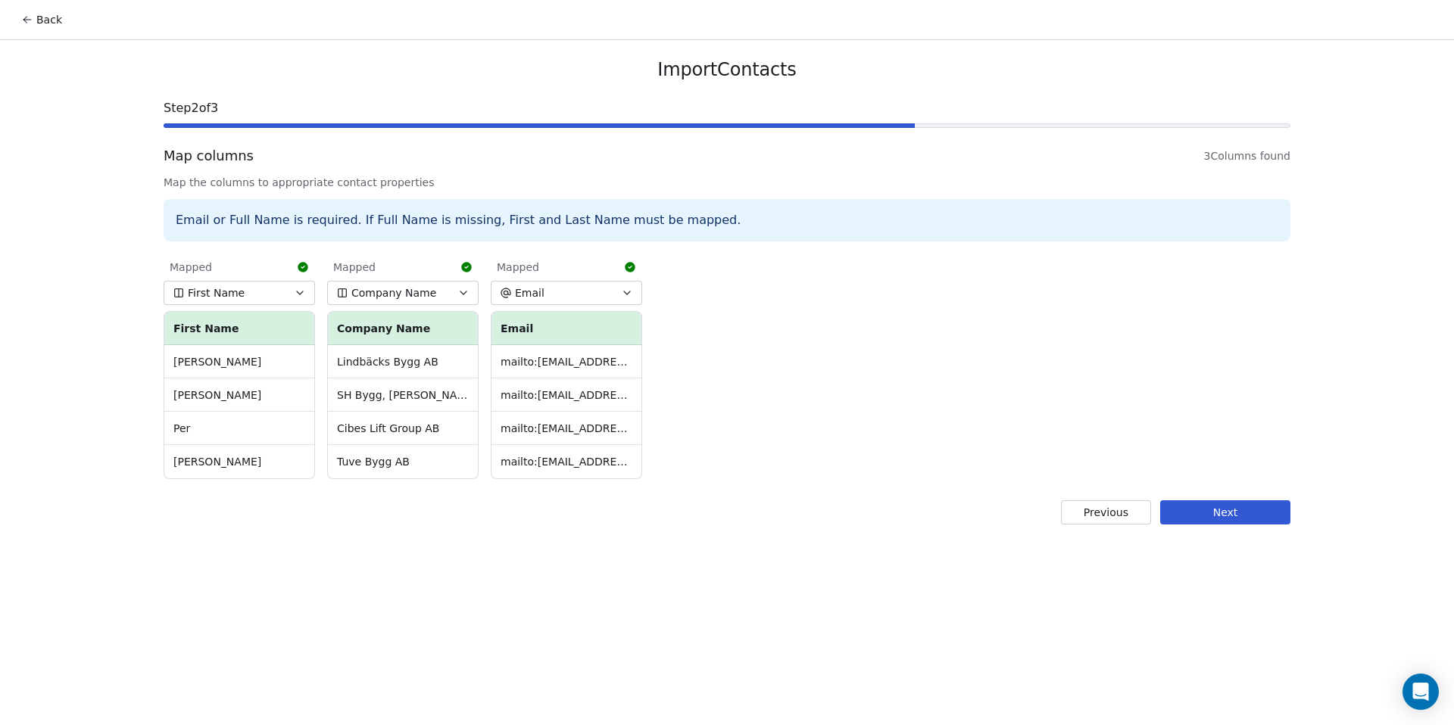
click at [1188, 506] on button "Next" at bounding box center [1225, 512] width 130 height 24
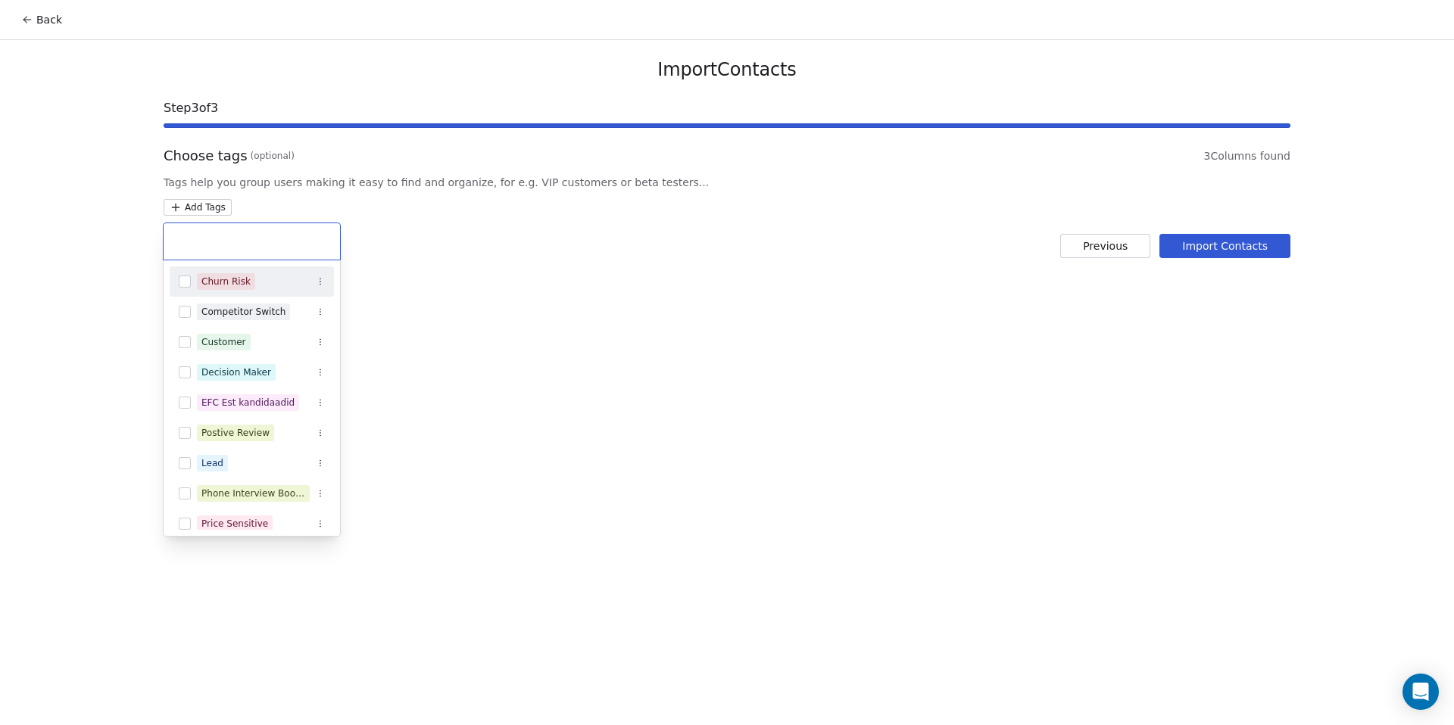
click at [191, 210] on html "Back Import Contacts Step 3 of 3 Choose tags (optional) 3 Columns found Tags he…" at bounding box center [727, 362] width 1454 height 725
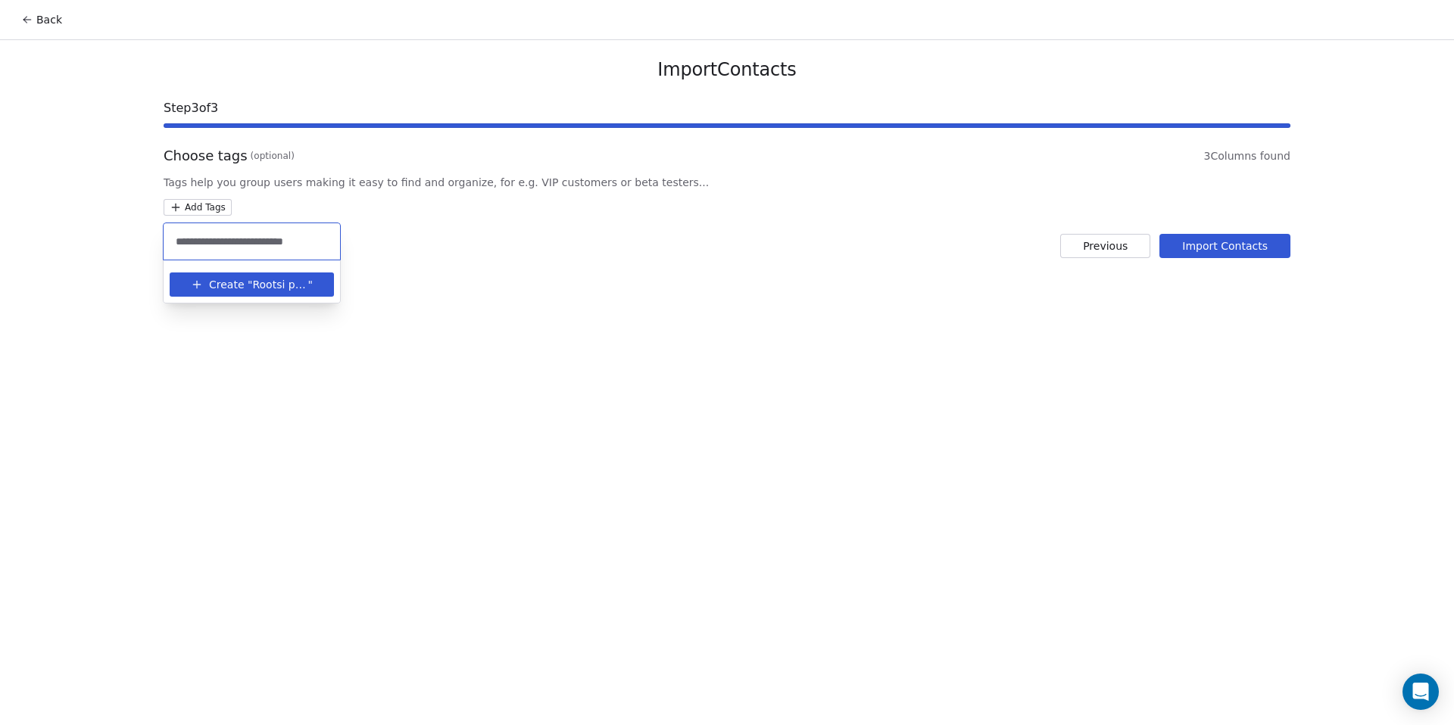
click at [260, 240] on input "**********" at bounding box center [252, 241] width 158 height 17
type input "**********"
click at [263, 286] on span "Rootsi perplexity ehitus ettevõtted" at bounding box center [279, 285] width 55 height 16
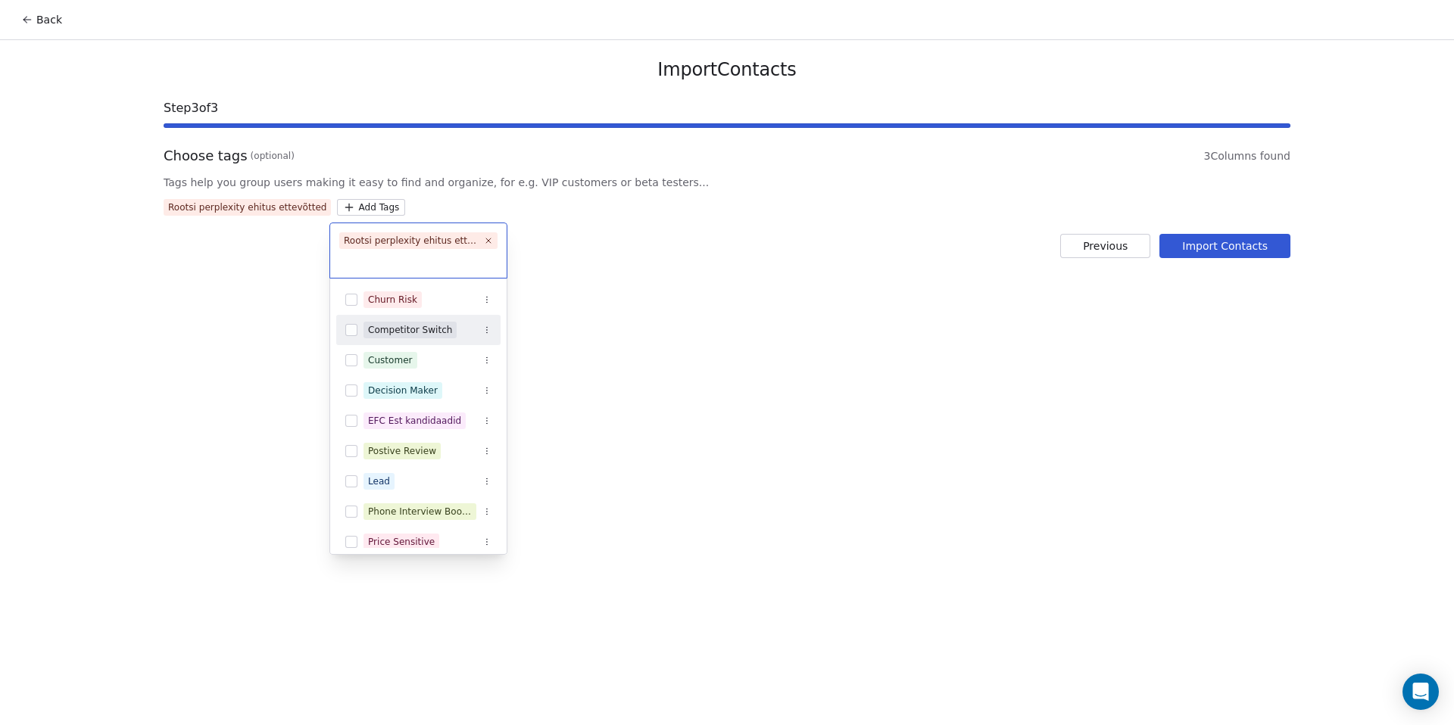
click at [1199, 248] on html "Back Import Contacts Step 3 of 3 Choose tags (optional) 3 Columns found Tags he…" at bounding box center [727, 362] width 1454 height 725
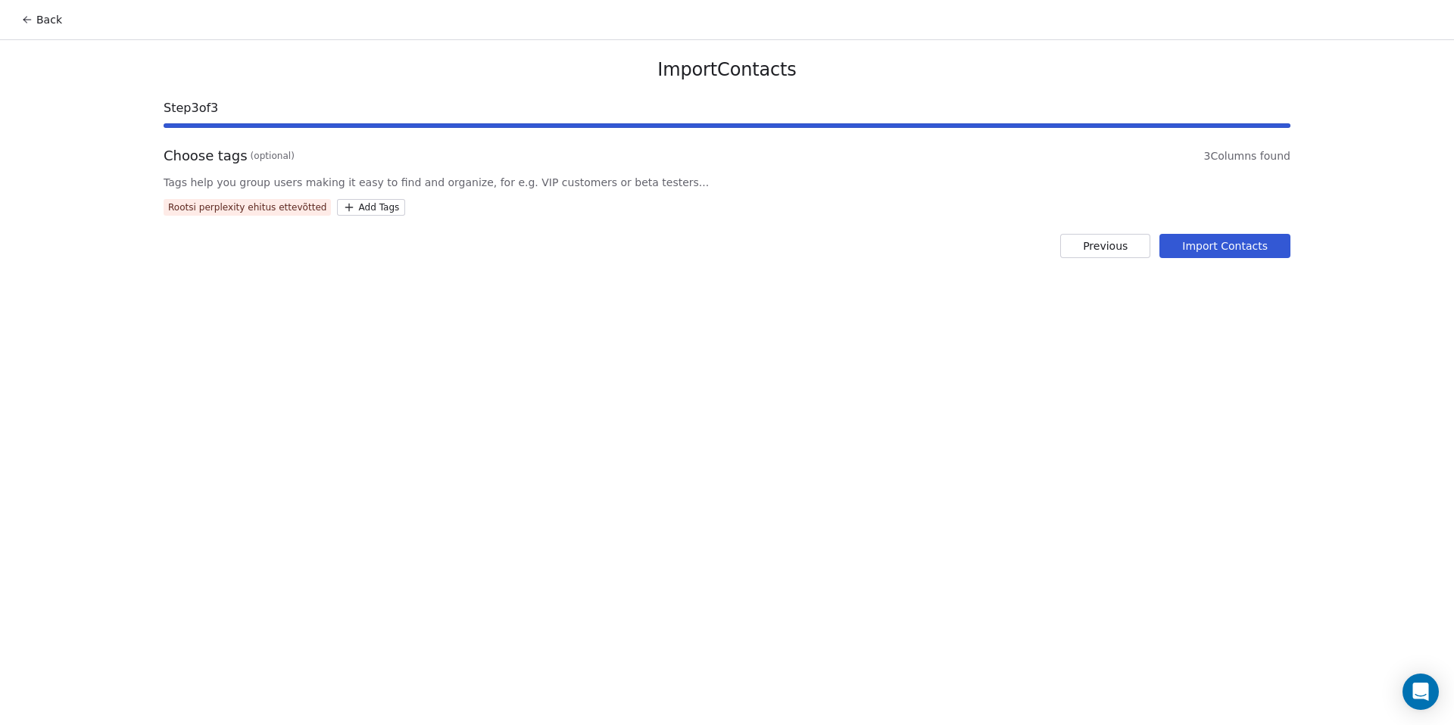
click at [1199, 248] on button "Import Contacts" at bounding box center [1224, 246] width 131 height 24
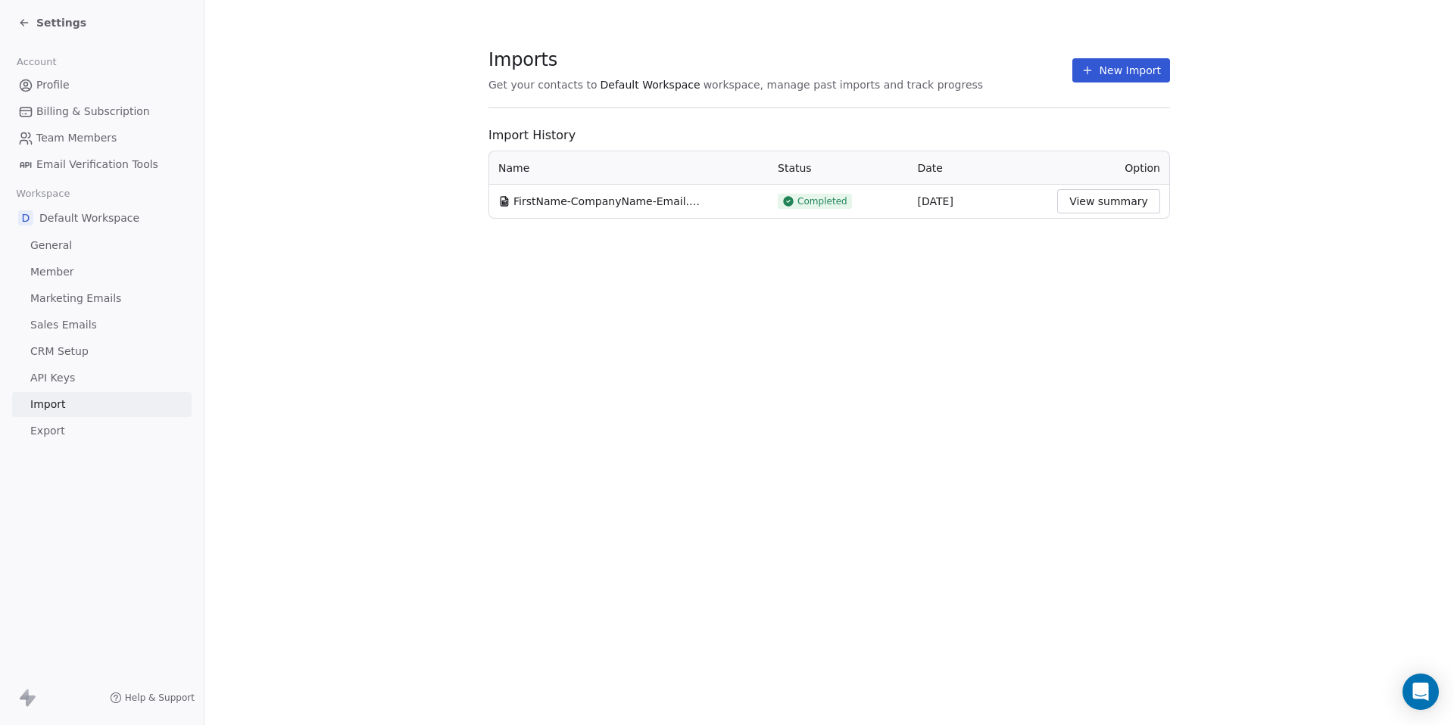
click at [1112, 204] on button "View summary" at bounding box center [1108, 201] width 103 height 24
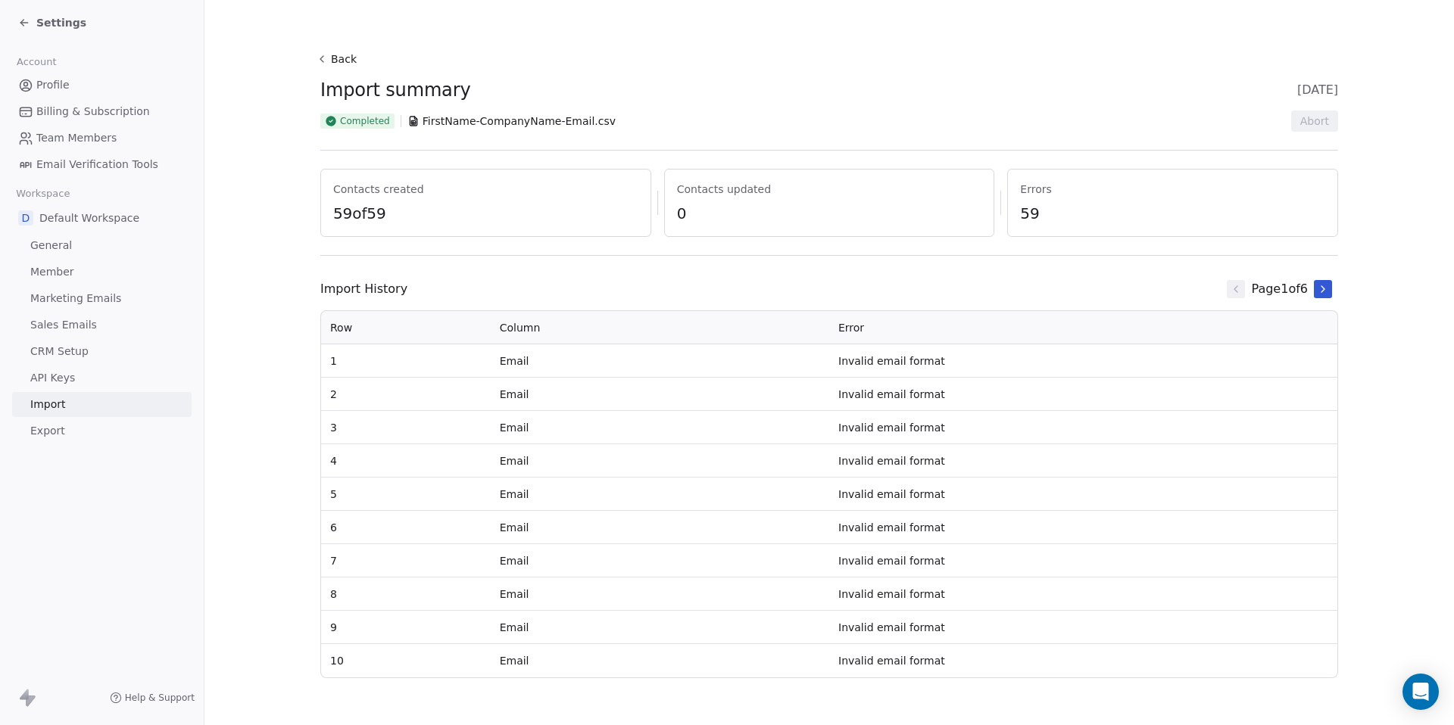
click at [871, 394] on td "Invalid email format" at bounding box center [1083, 394] width 508 height 33
click at [23, 23] on icon at bounding box center [23, 23] width 7 height 0
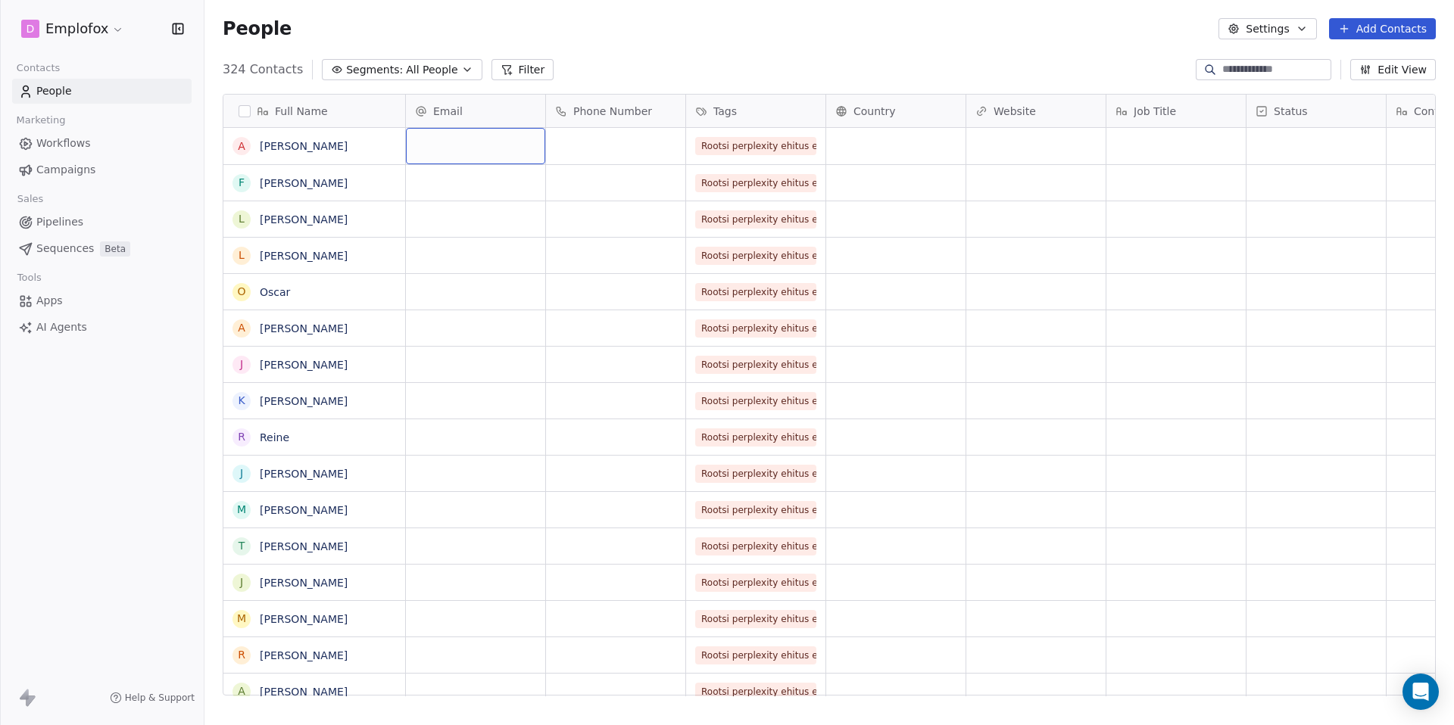
click at [507, 145] on div "grid" at bounding box center [475, 146] width 139 height 36
click at [475, 146] on input "email" at bounding box center [476, 147] width 133 height 30
click at [513, 199] on html "D Emplofox Contacts People Marketing Workflows Campaigns Sales Pipelines Sequen…" at bounding box center [727, 362] width 1454 height 725
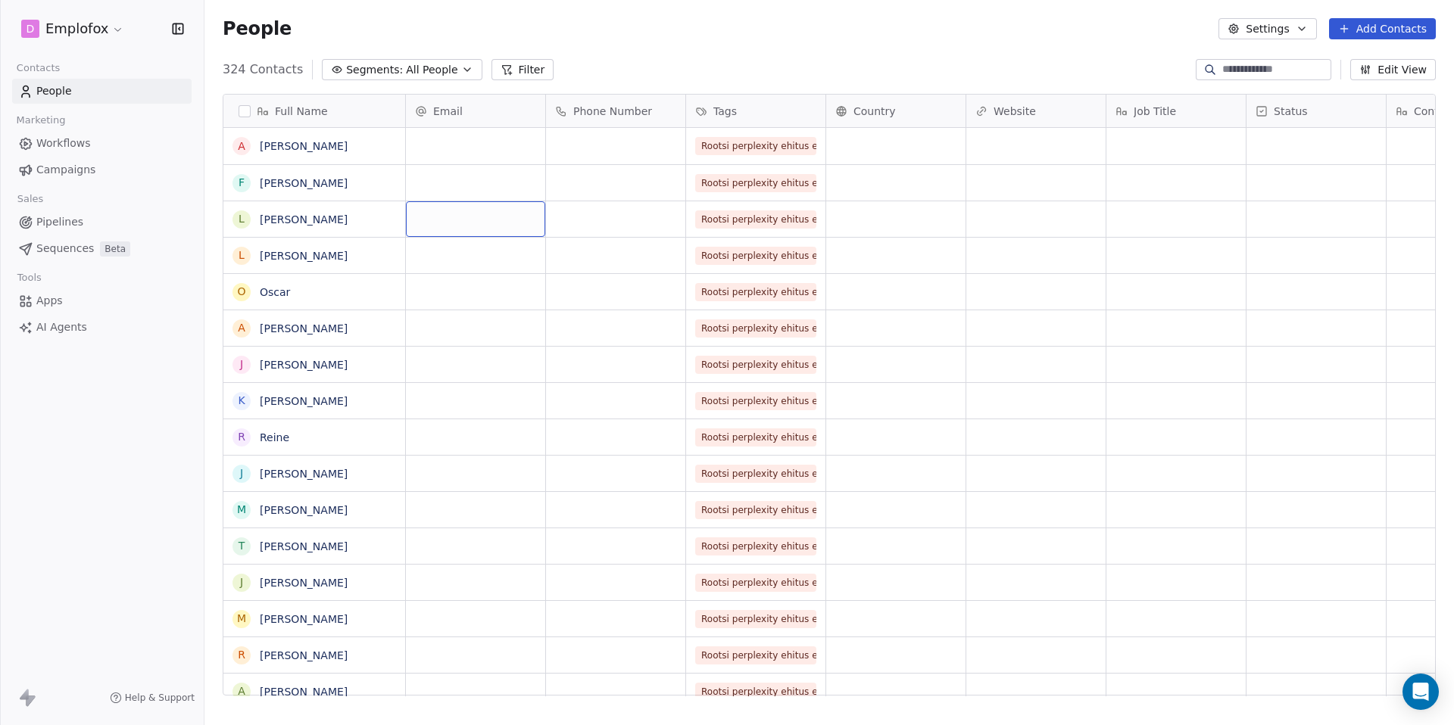
click at [516, 227] on div "grid" at bounding box center [475, 219] width 139 height 36
click at [475, 148] on html "D Emplofox Contacts People Marketing Workflows Campaigns Sales Pipelines Sequen…" at bounding box center [727, 362] width 1454 height 725
click at [482, 149] on div "grid" at bounding box center [475, 146] width 139 height 36
type input "**********"
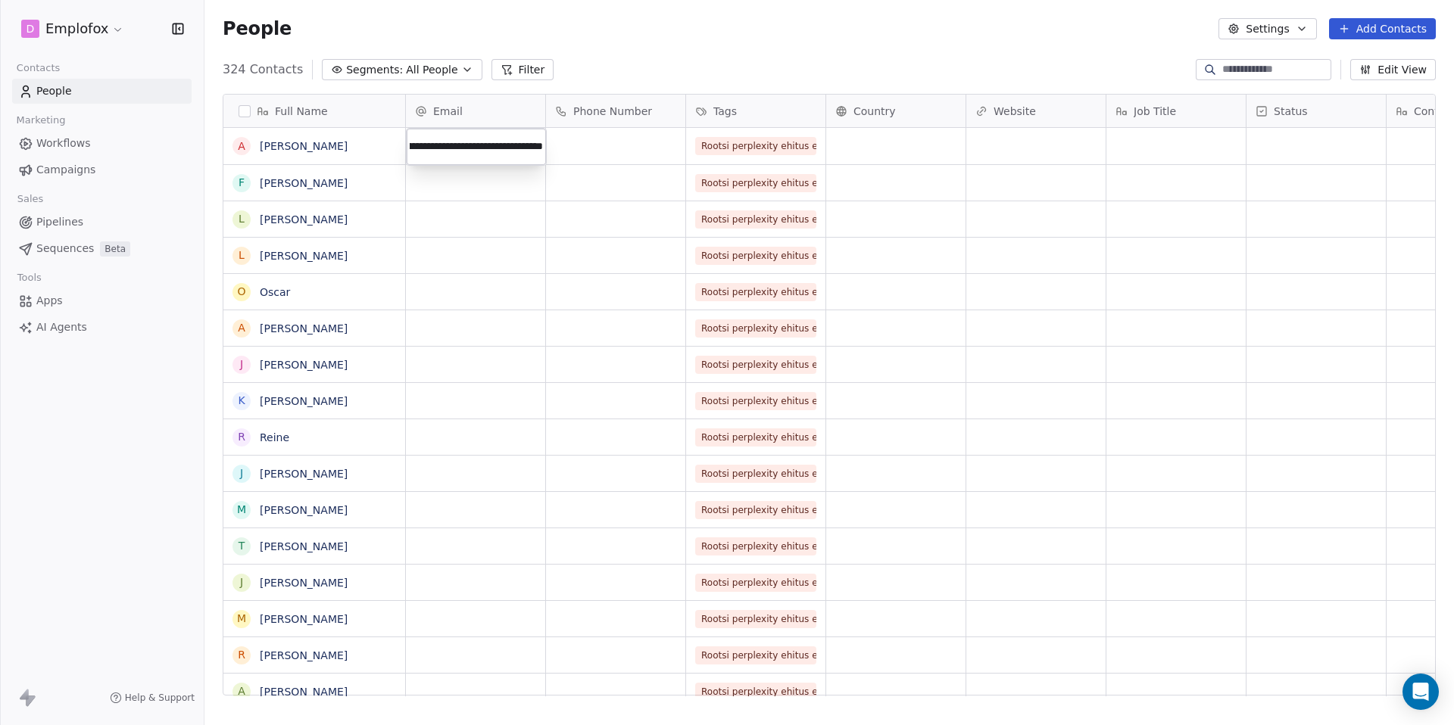
click at [503, 223] on html "D Emplofox Contacts People Marketing Workflows Campaigns Sales Pipelines Sequen…" at bounding box center [727, 362] width 1454 height 725
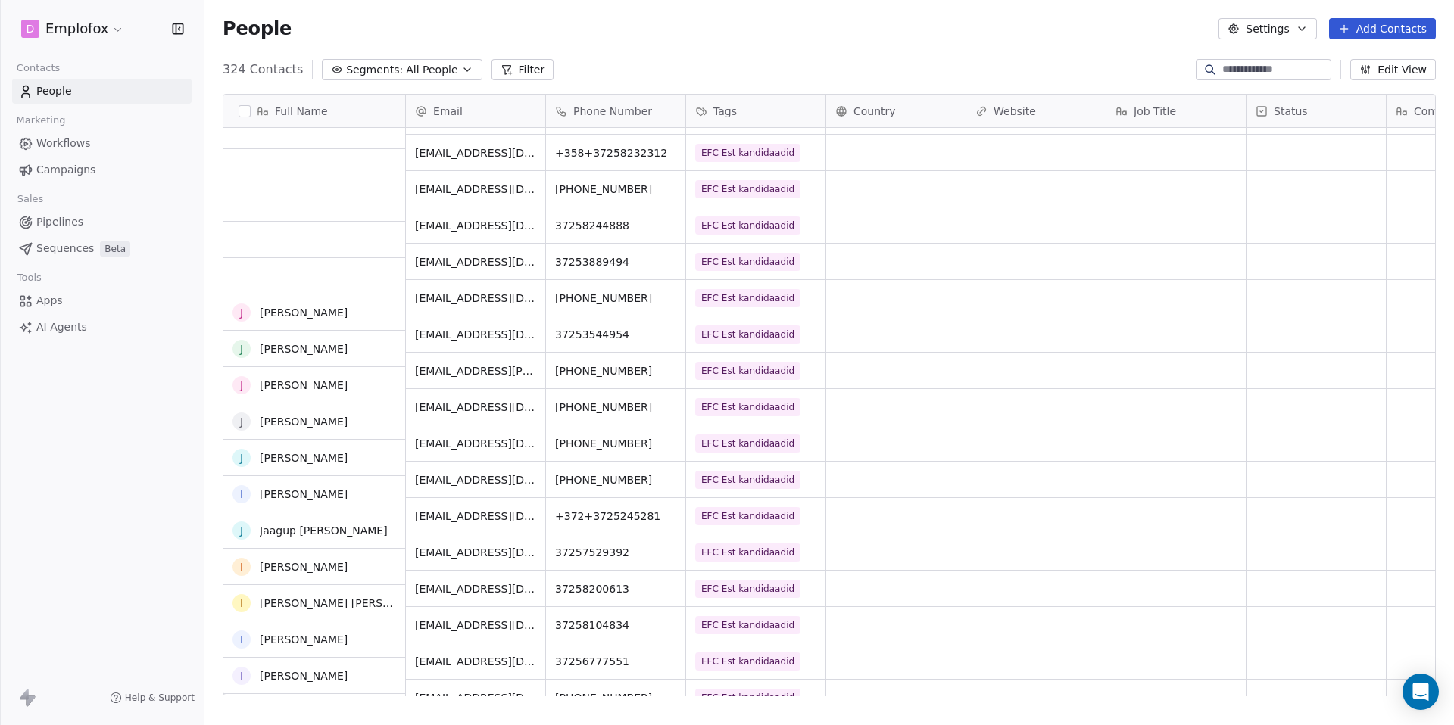
scroll to position [11206, 0]
